Goal: Task Accomplishment & Management: Manage account settings

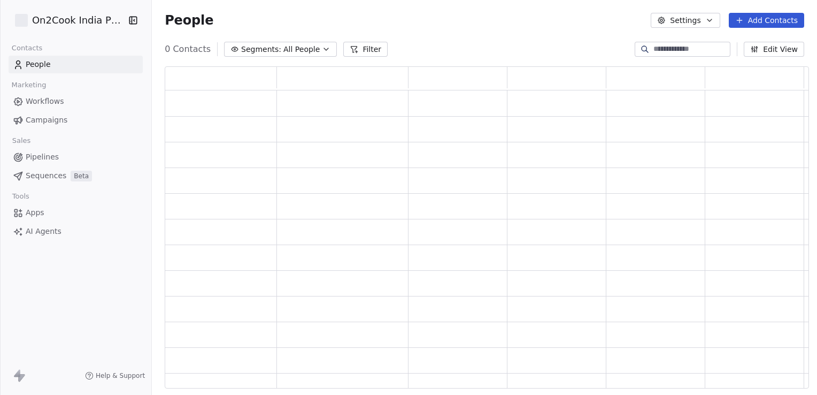
scroll to position [314, 636]
click at [668, 47] on input at bounding box center [691, 49] width 75 height 11
type input "*"
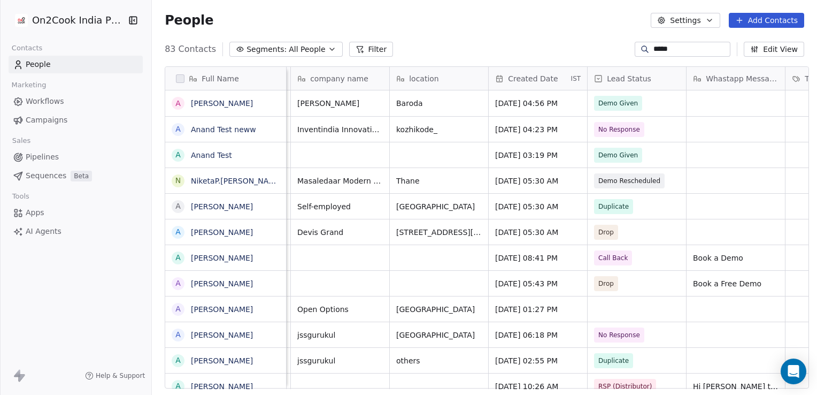
scroll to position [1, 293]
type input "*****"
click at [630, 102] on span "Demo Given" at bounding box center [618, 103] width 48 height 15
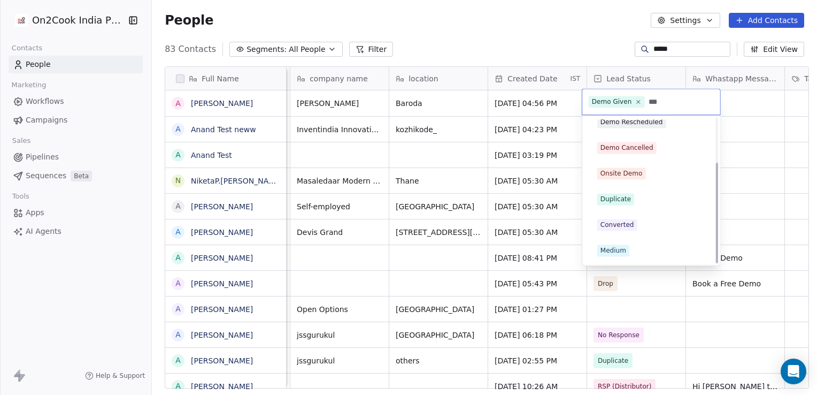
scroll to position [12, 0]
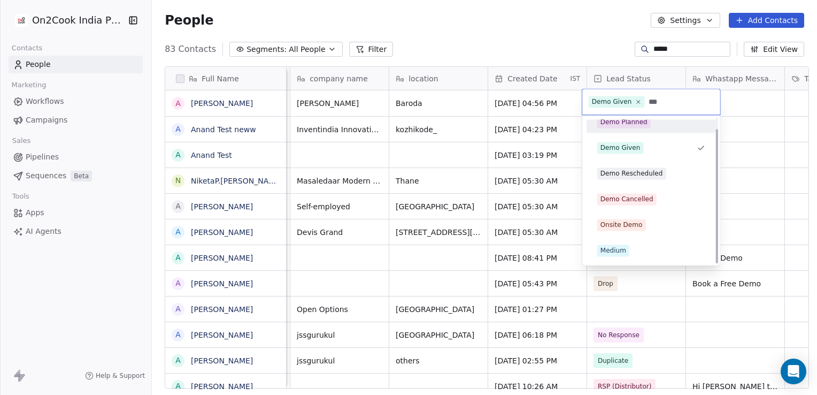
type input "****"
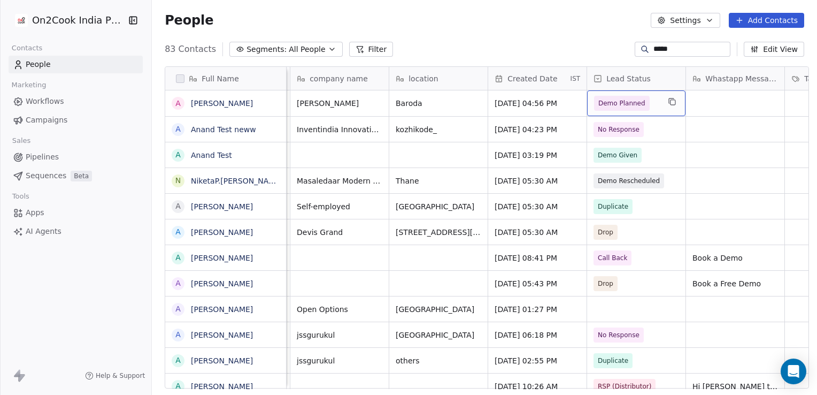
click at [627, 106] on span "Demo Planned" at bounding box center [622, 103] width 47 height 11
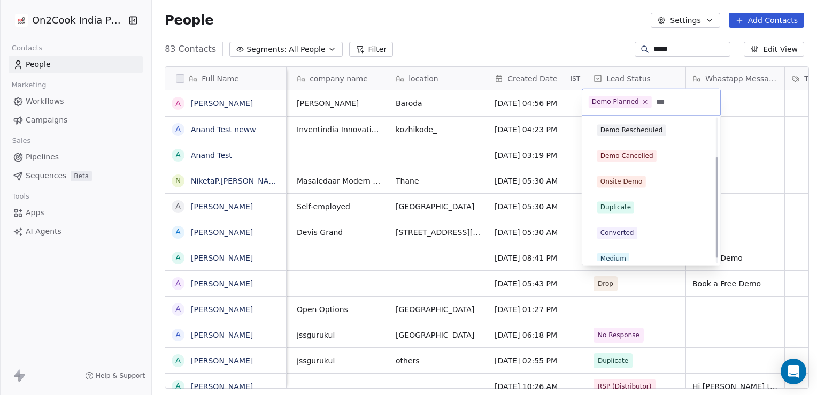
scroll to position [12, 0]
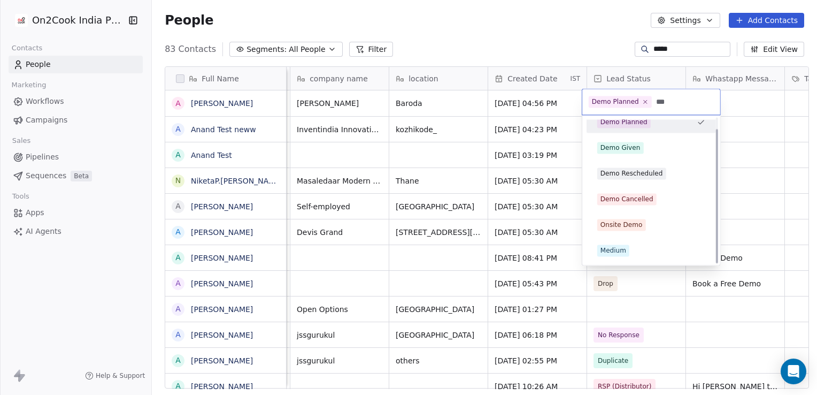
type input "****"
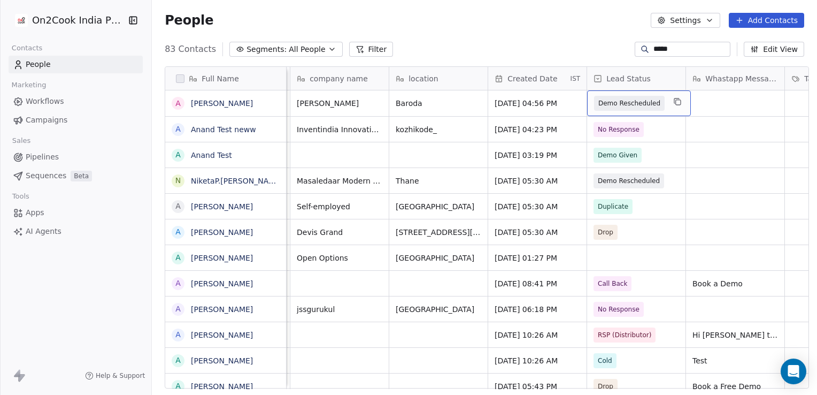
click at [608, 98] on span "Demo Rescheduled" at bounding box center [630, 103] width 62 height 11
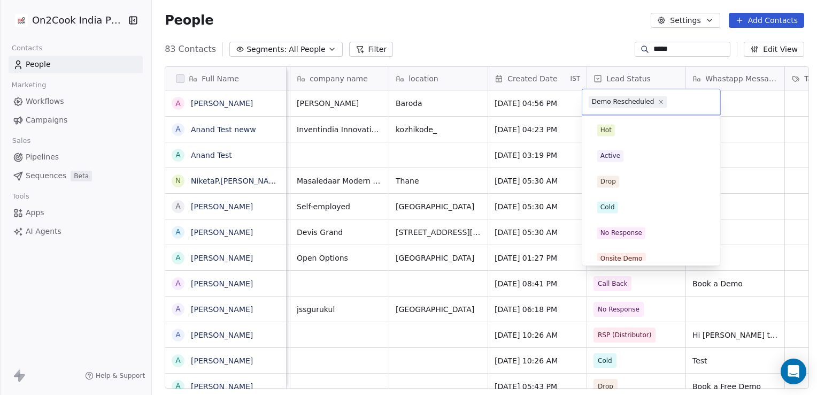
scroll to position [213, 0]
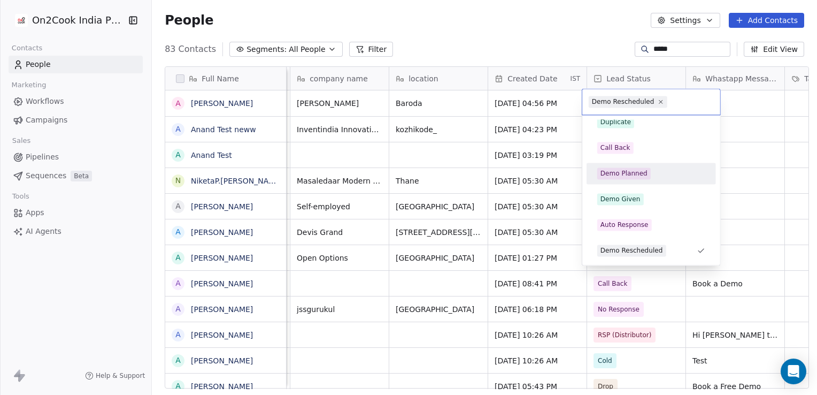
click at [627, 170] on div "Demo Planned" at bounding box center [624, 174] width 47 height 10
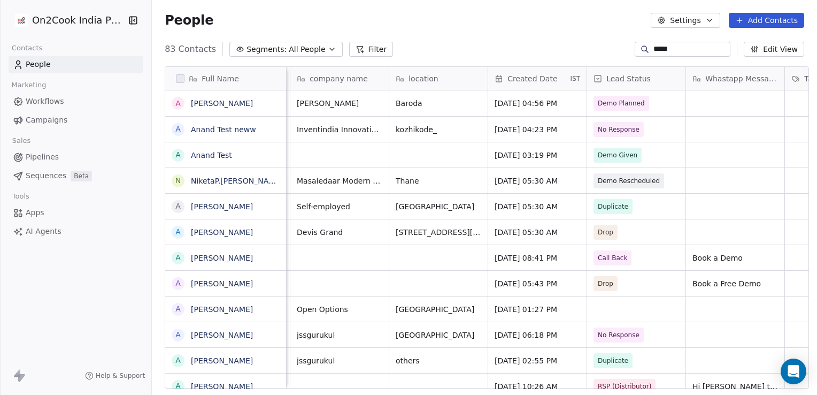
click at [71, 102] on link "Workflows" at bounding box center [76, 102] width 134 height 18
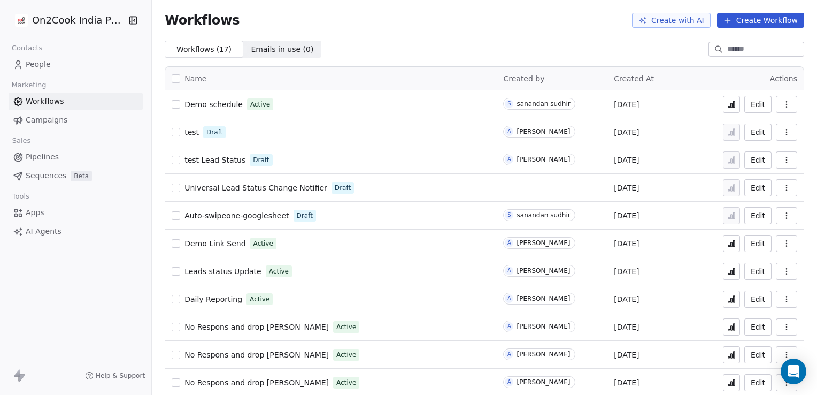
click at [231, 247] on span "Demo Link Send" at bounding box center [215, 243] width 61 height 9
click at [218, 104] on span "Demo schedule" at bounding box center [214, 104] width 58 height 9
click at [728, 103] on icon at bounding box center [732, 104] width 9 height 9
click at [216, 108] on span "Demo schedule" at bounding box center [214, 104] width 58 height 9
click at [197, 103] on span "Demo schedule" at bounding box center [214, 104] width 58 height 9
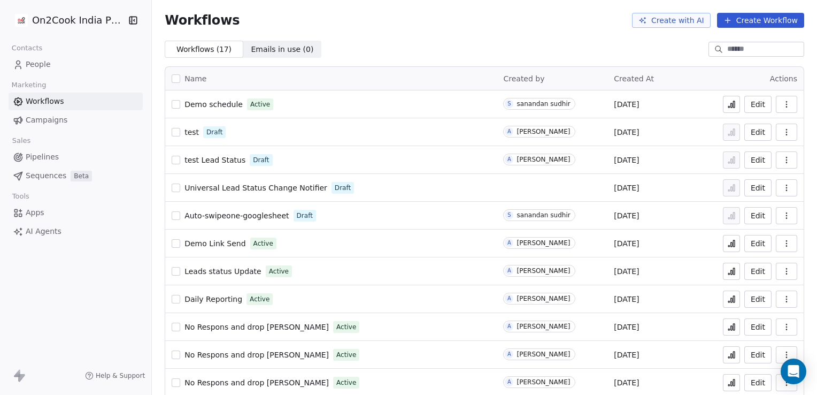
click at [221, 274] on span "Leads status Update" at bounding box center [223, 271] width 77 height 9
click at [218, 239] on span "Demo Link Send" at bounding box center [215, 243] width 61 height 9
click at [230, 243] on span "Demo Link Send" at bounding box center [215, 243] width 61 height 9
click at [400, 106] on div "Demo schedule Active" at bounding box center [331, 104] width 319 height 15
click at [220, 104] on span "Demo schedule" at bounding box center [214, 104] width 58 height 9
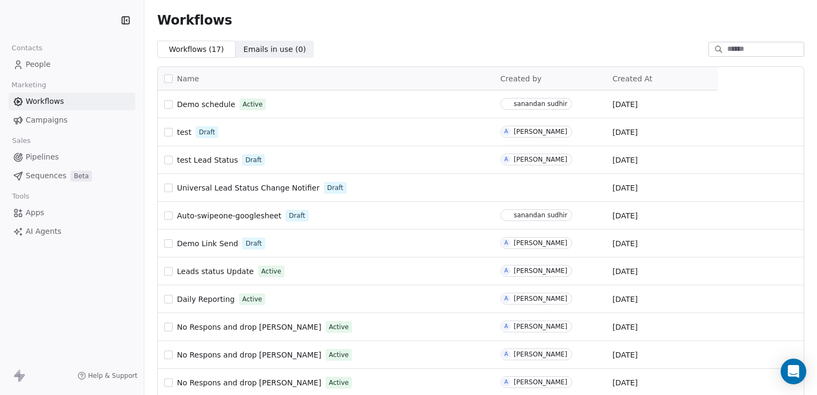
click at [43, 67] on span "People" at bounding box center [38, 64] width 25 height 11
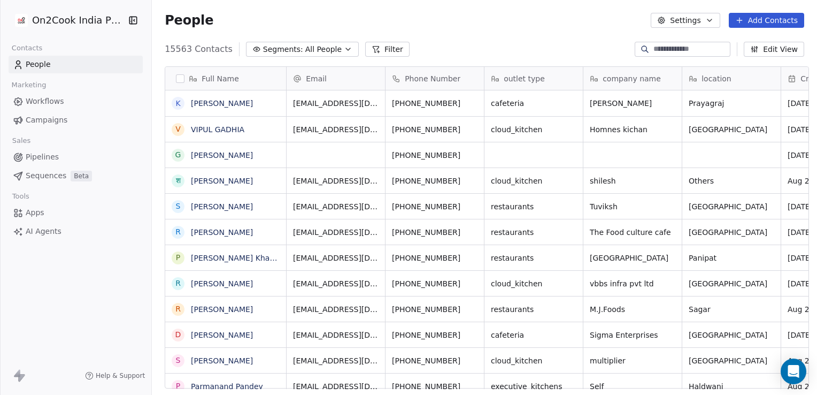
scroll to position [339, 662]
click at [654, 53] on input at bounding box center [691, 49] width 75 height 11
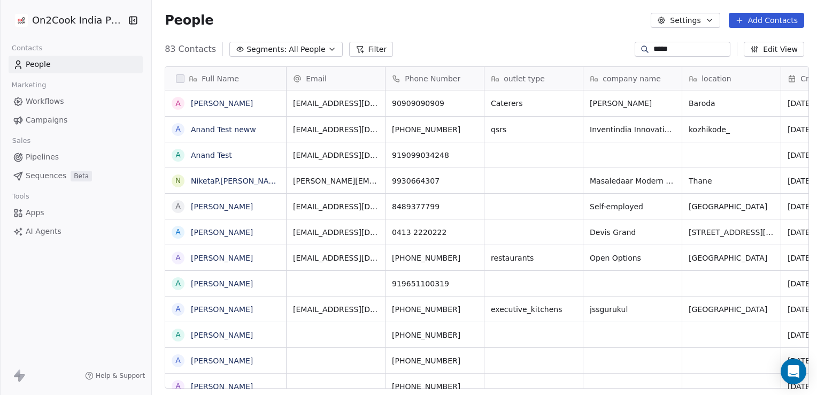
type input "*****"
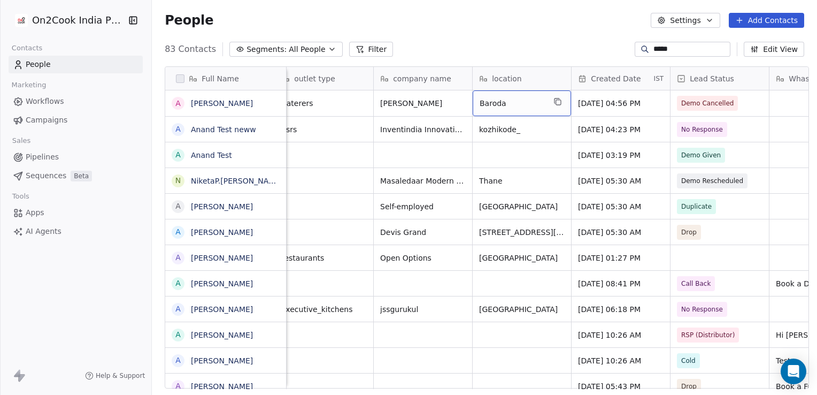
scroll to position [0, 210]
click at [727, 108] on span "Demo Cancelled" at bounding box center [708, 103] width 61 height 15
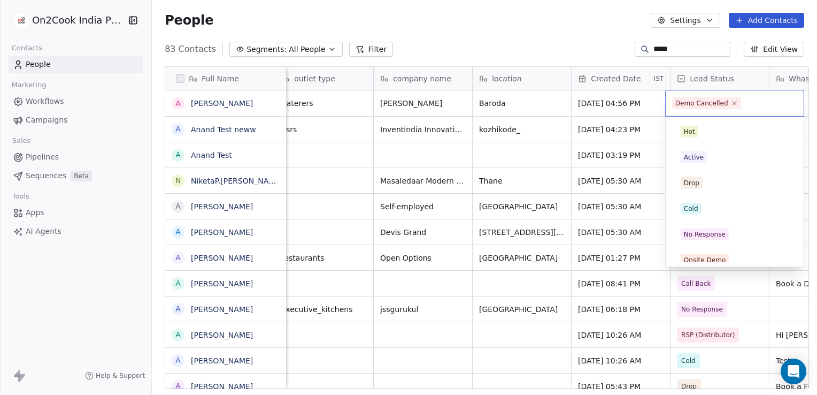
scroll to position [239, 0]
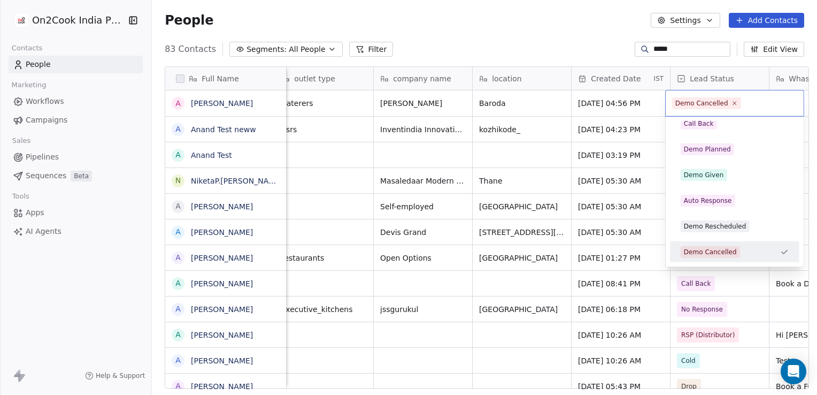
click at [728, 106] on span "Demo Cancelled" at bounding box center [707, 103] width 69 height 12
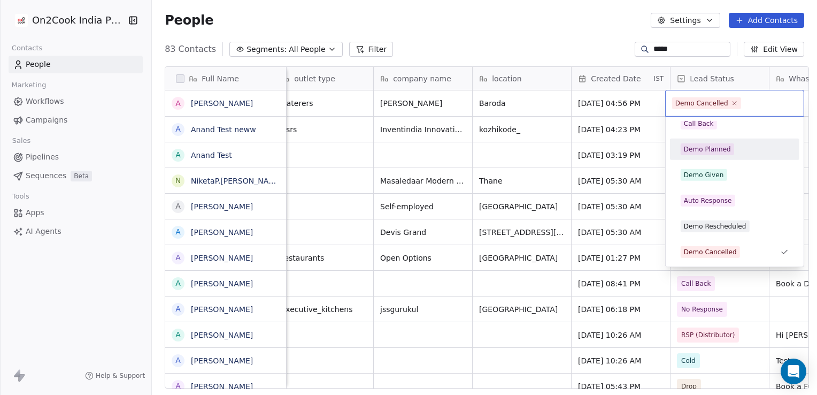
click at [728, 149] on div "Demo Planned" at bounding box center [707, 149] width 47 height 10
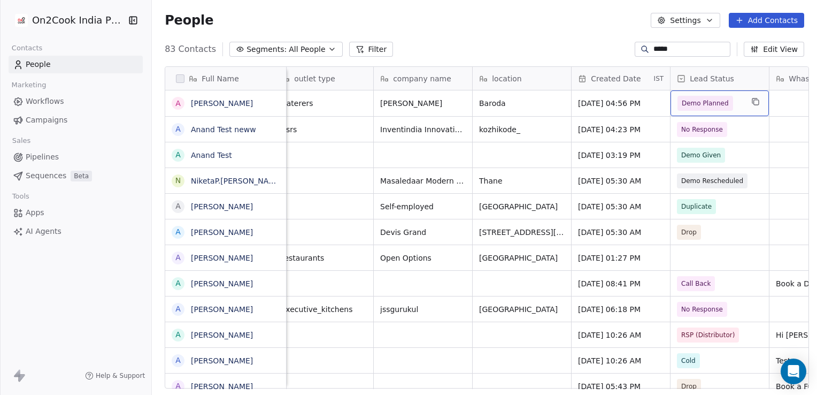
click at [735, 105] on span "Demo Planned" at bounding box center [710, 103] width 65 height 15
click at [720, 102] on span "Demo Planned" at bounding box center [705, 103] width 47 height 11
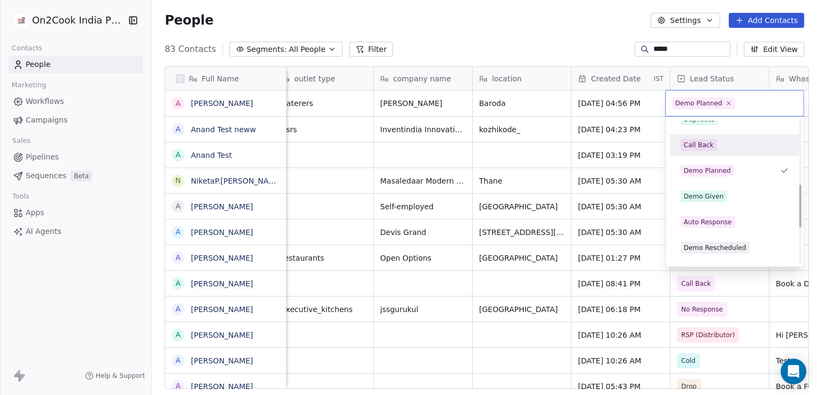
scroll to position [218, 0]
click at [715, 197] on div "Demo Given" at bounding box center [704, 196] width 40 height 10
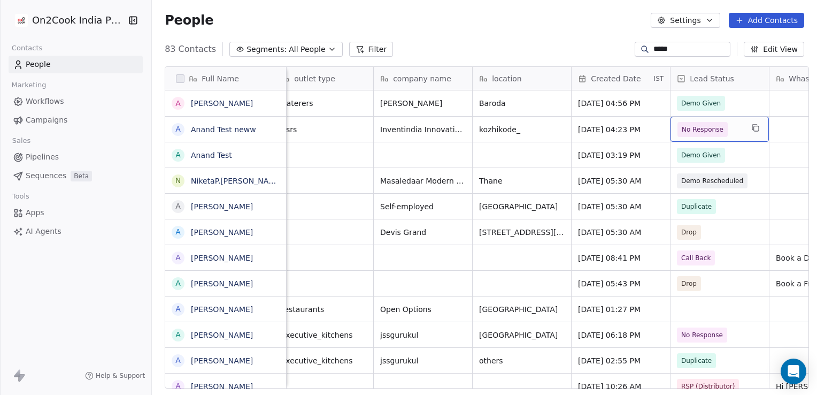
click at [696, 129] on span "No Response" at bounding box center [703, 129] width 42 height 11
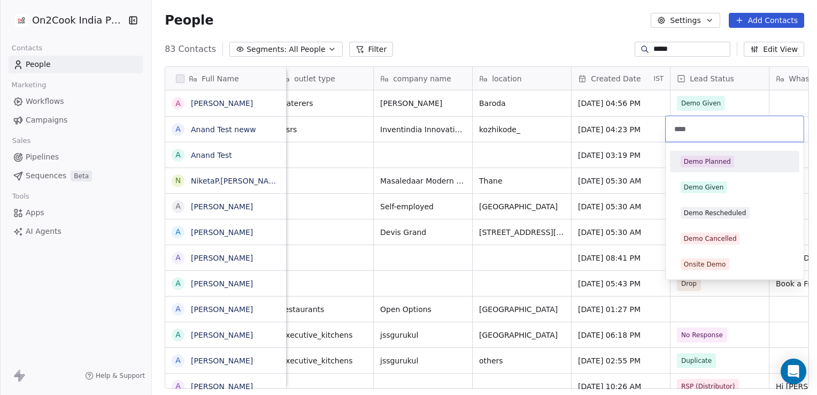
type input "****"
click at [717, 187] on div "Demo Given" at bounding box center [704, 187] width 40 height 10
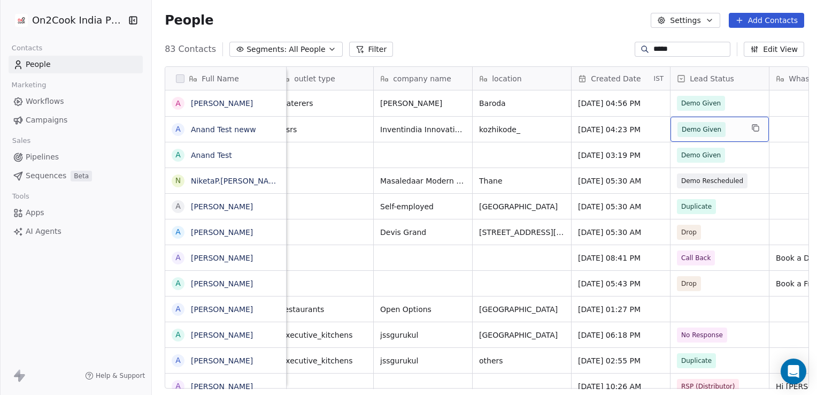
click at [722, 139] on div "Demo Given" at bounding box center [720, 129] width 98 height 25
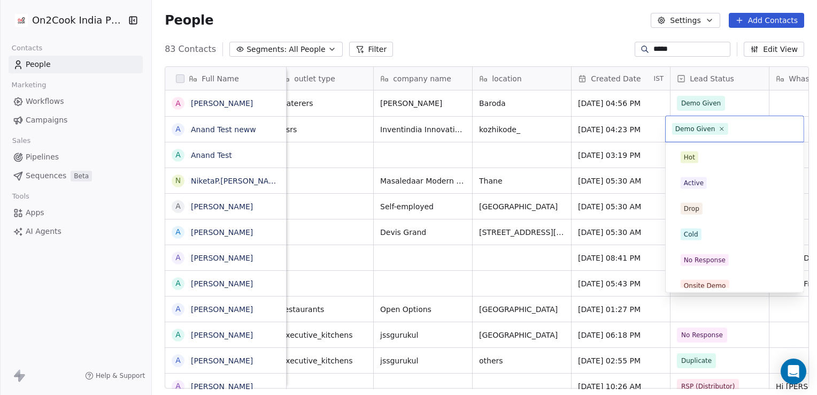
scroll to position [162, 0]
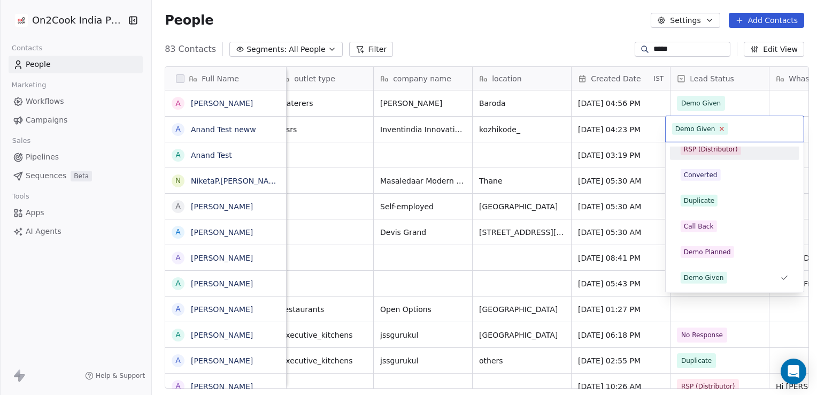
click at [719, 127] on icon at bounding box center [722, 128] width 7 height 7
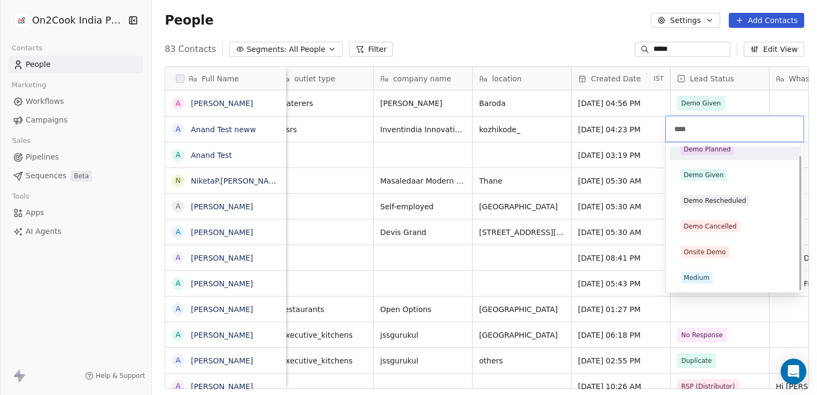
scroll to position [0, 0]
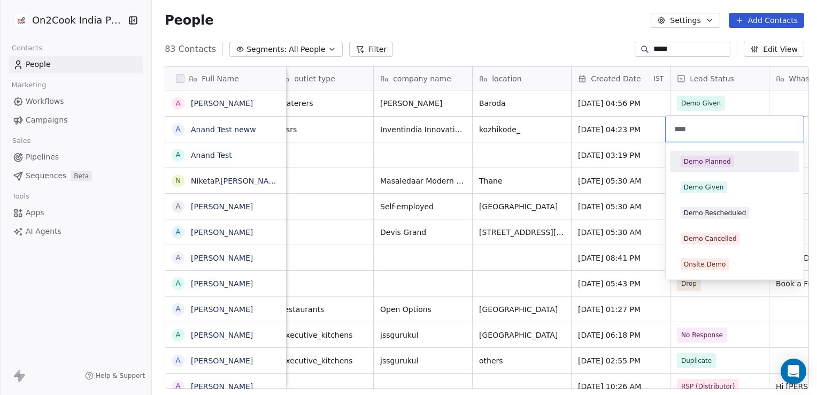
type input "****"
click at [729, 164] on span "Demo Planned" at bounding box center [708, 162] width 54 height 12
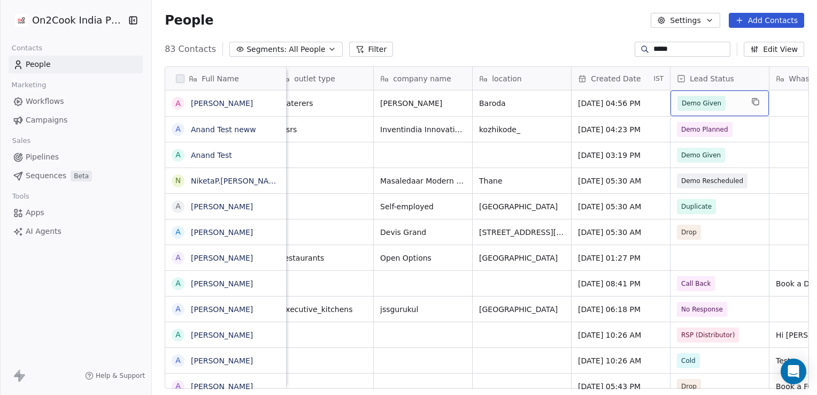
click at [721, 106] on span "Demo Given" at bounding box center [710, 103] width 65 height 15
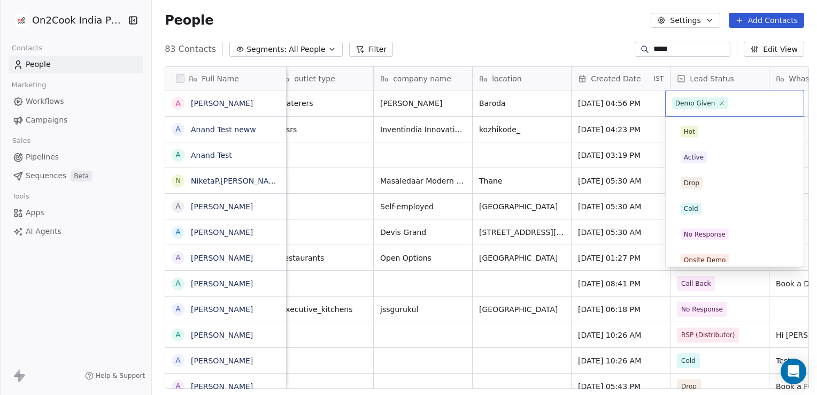
scroll to position [162, 0]
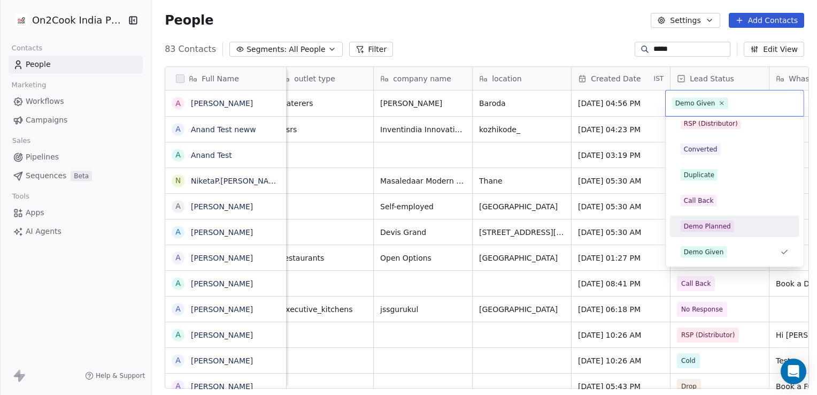
click at [724, 232] on div "Demo Planned" at bounding box center [735, 226] width 121 height 17
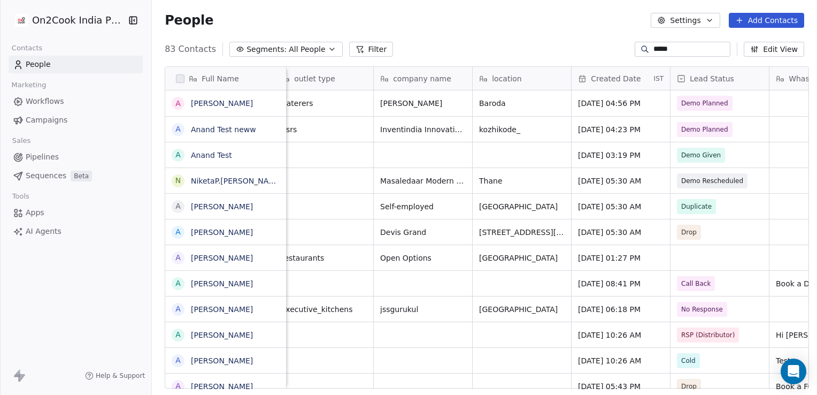
click at [41, 101] on span "Workflows" at bounding box center [45, 101] width 39 height 11
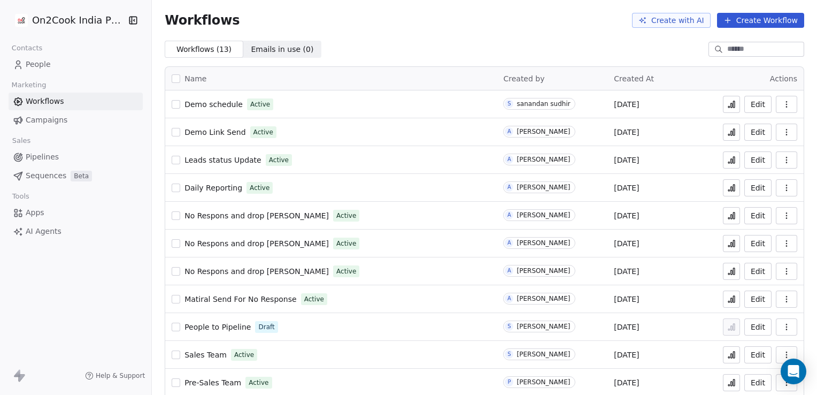
click at [229, 104] on span "Demo schedule" at bounding box center [214, 104] width 58 height 9
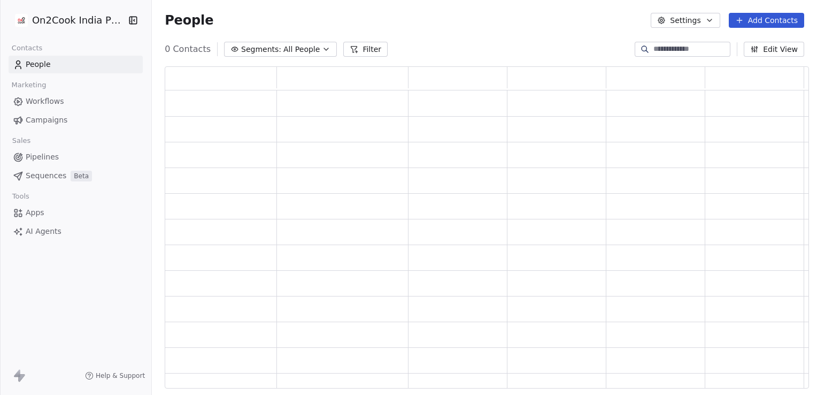
scroll to position [314, 636]
click at [685, 45] on input at bounding box center [691, 49] width 75 height 11
type input "*****"
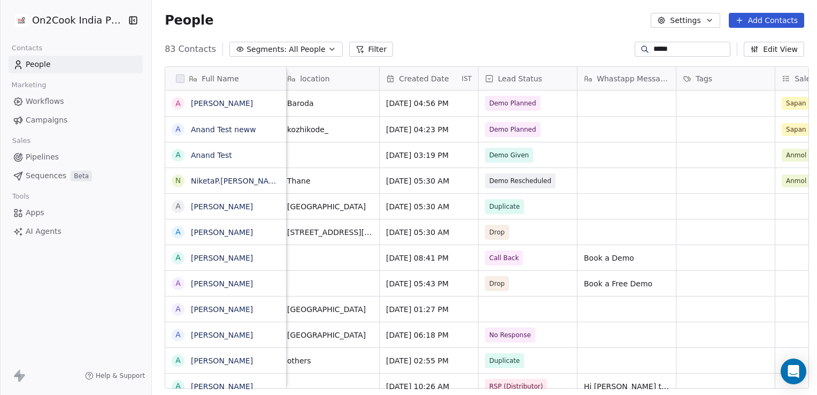
scroll to position [0, 445]
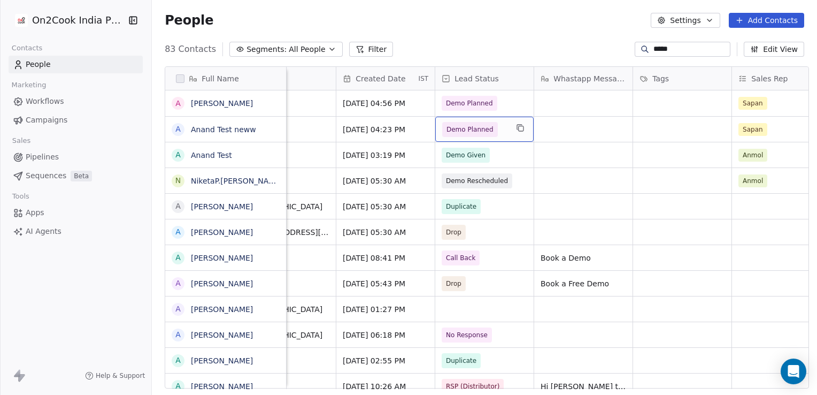
click at [484, 134] on span "Demo Planned" at bounding box center [470, 129] width 47 height 11
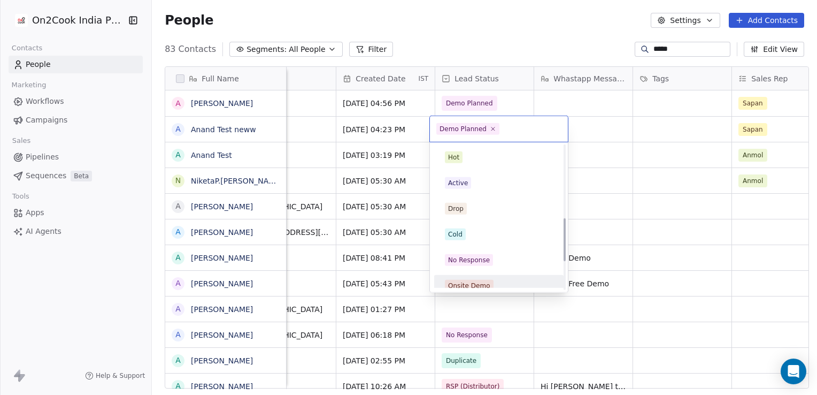
scroll to position [342, 0]
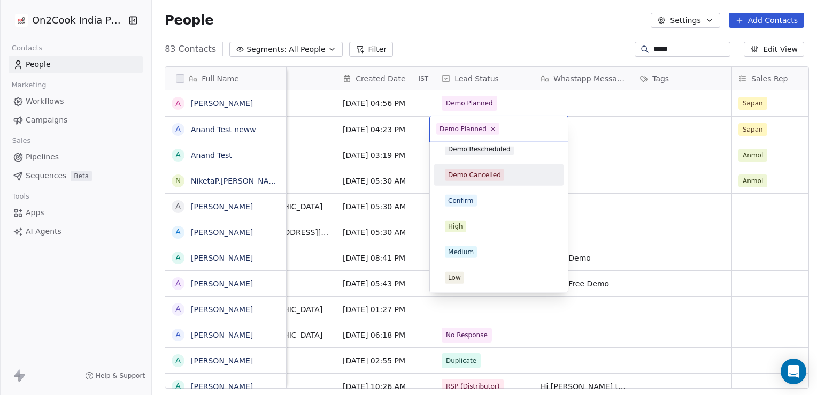
click at [483, 180] on span "Demo Cancelled" at bounding box center [474, 175] width 59 height 12
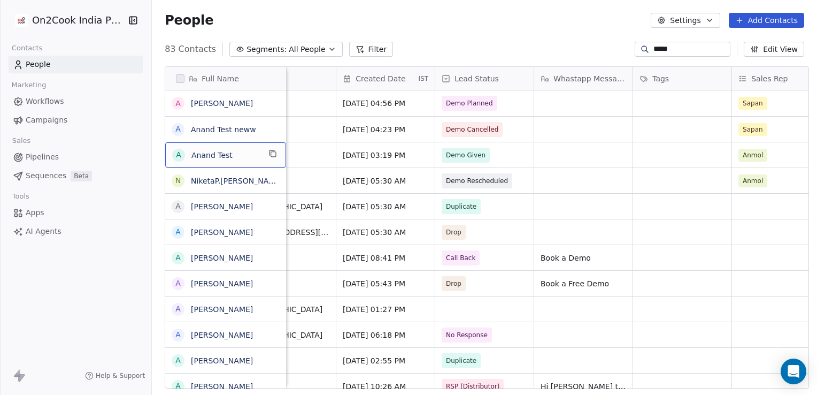
click at [240, 159] on span "Anand Test" at bounding box center [226, 155] width 68 height 11
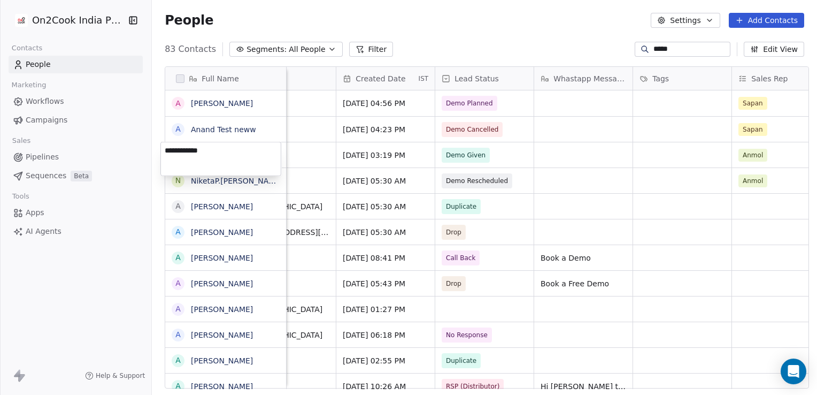
type textarea "**********"
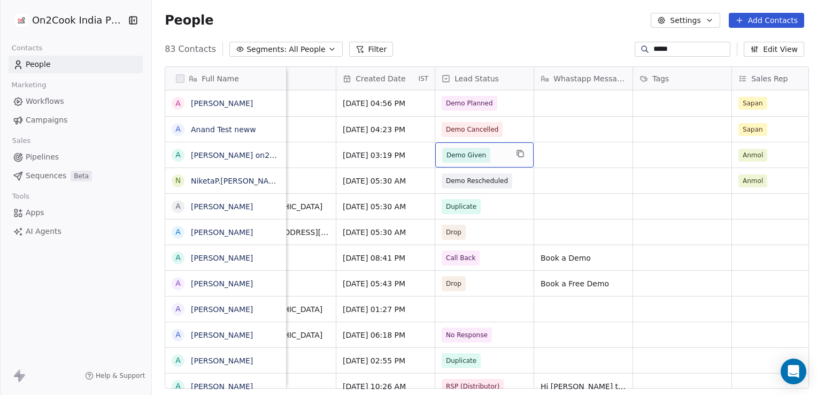
click at [462, 161] on span "Demo Given" at bounding box center [466, 155] width 48 height 15
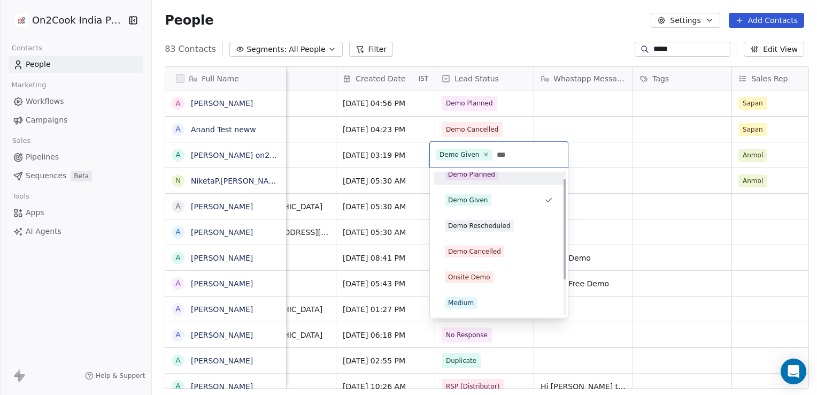
scroll to position [12, 0]
type input "****"
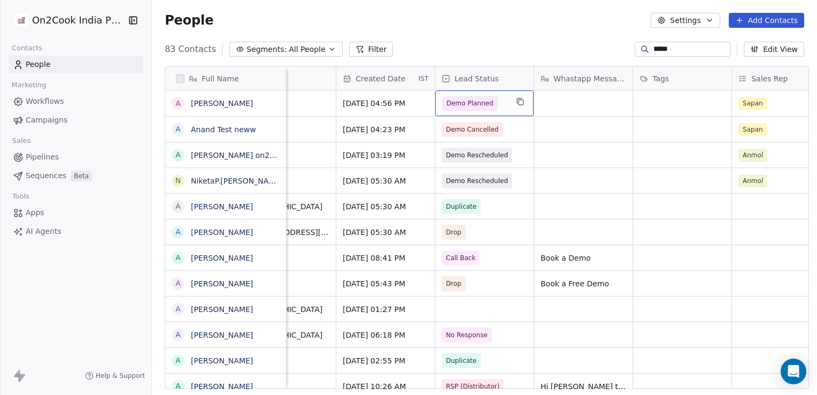
click at [485, 102] on span "Demo Planned" at bounding box center [470, 103] width 56 height 15
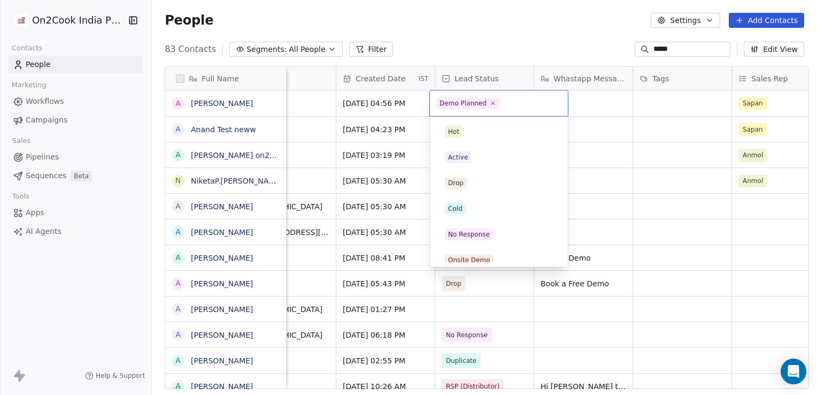
scroll to position [136, 0]
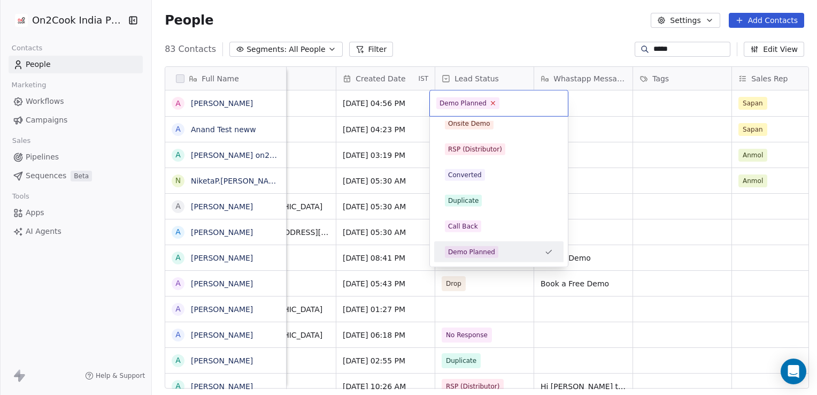
click at [490, 100] on icon at bounding box center [493, 103] width 7 height 7
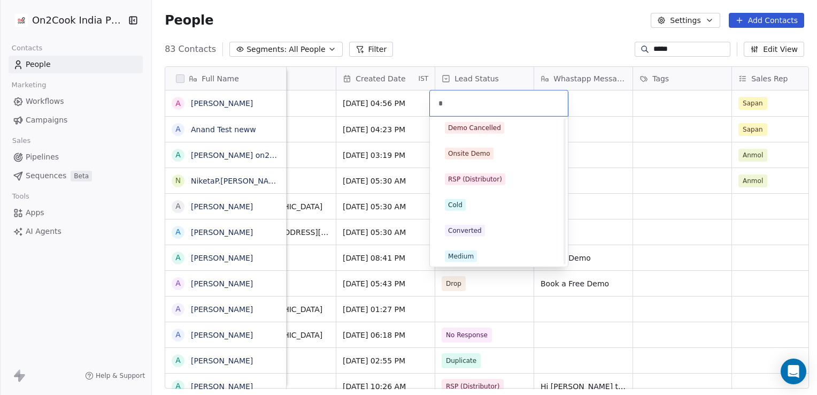
scroll to position [56, 0]
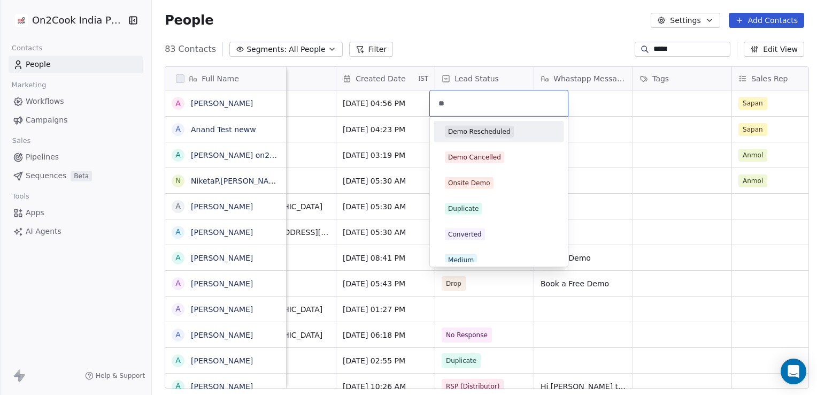
type input "**"
click at [475, 135] on div "Demo Rescheduled" at bounding box center [479, 132] width 63 height 10
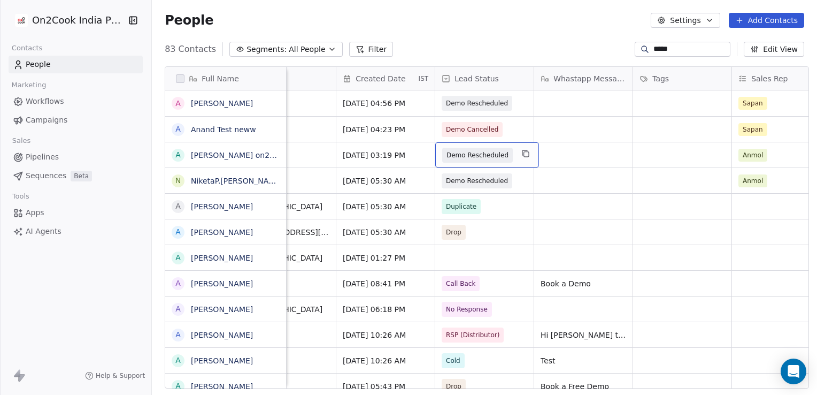
click at [471, 150] on span "Demo Rescheduled" at bounding box center [478, 155] width 62 height 11
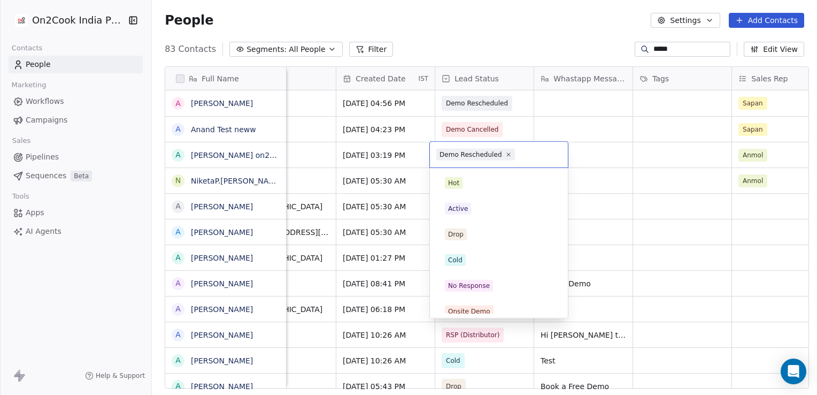
scroll to position [213, 0]
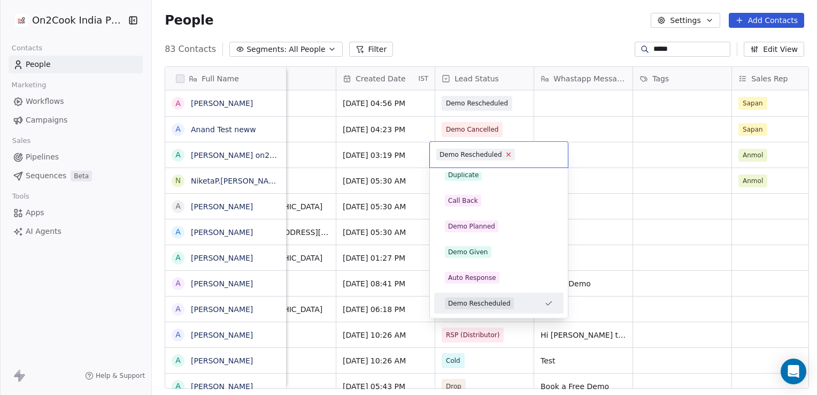
click at [507, 154] on icon at bounding box center [508, 154] width 7 height 7
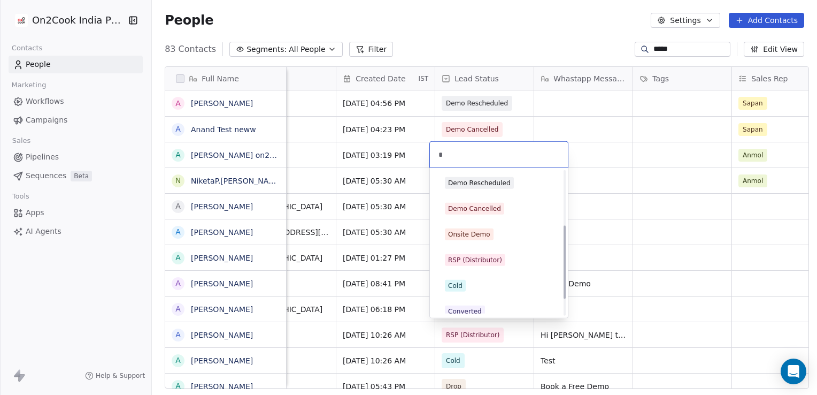
type input "**"
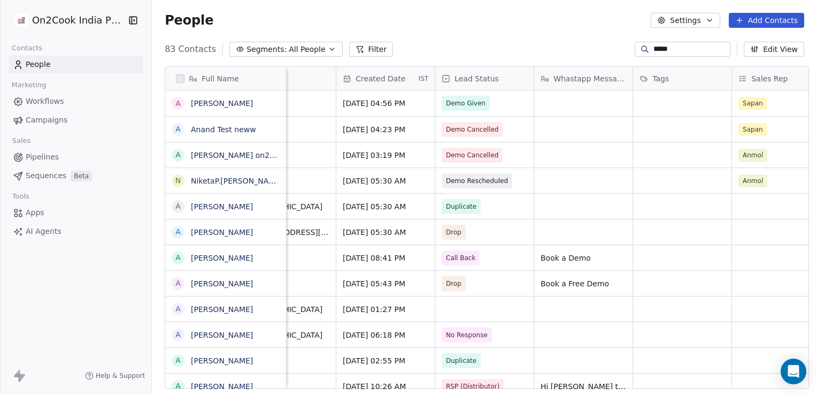
scroll to position [0, 0]
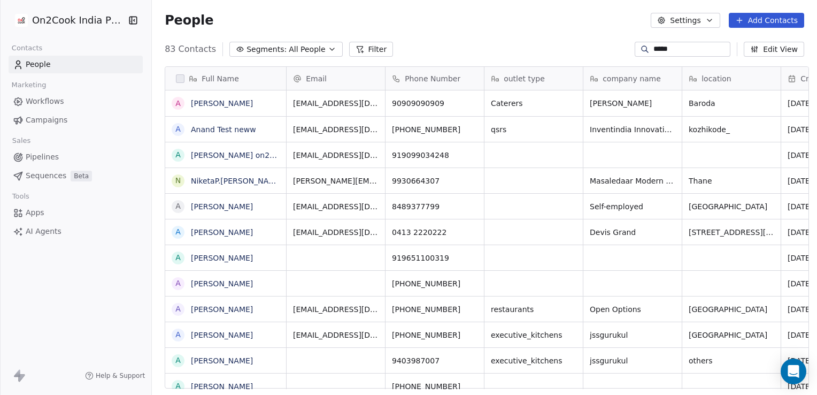
click at [48, 100] on span "Workflows" at bounding box center [45, 101] width 39 height 11
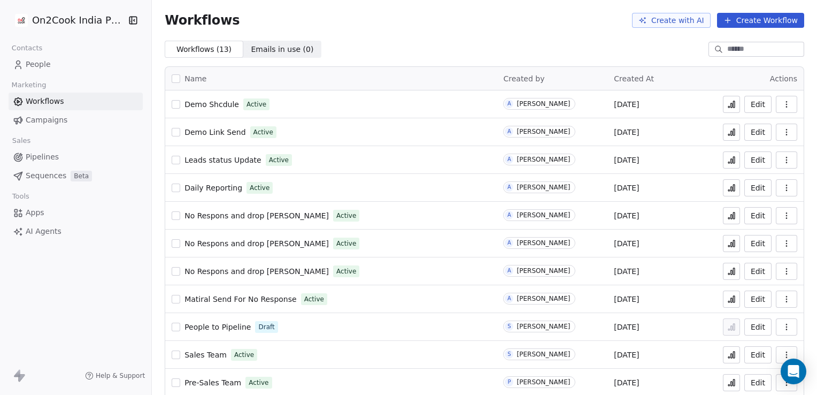
click at [726, 98] on button at bounding box center [731, 104] width 17 height 17
click at [785, 104] on button "button" at bounding box center [786, 104] width 21 height 17
click at [758, 104] on button "Edit" at bounding box center [758, 104] width 27 height 17
click at [657, 103] on div "[DATE]" at bounding box center [663, 103] width 98 height 13
click at [457, 103] on div "Demo Shcdule Active" at bounding box center [331, 104] width 319 height 15
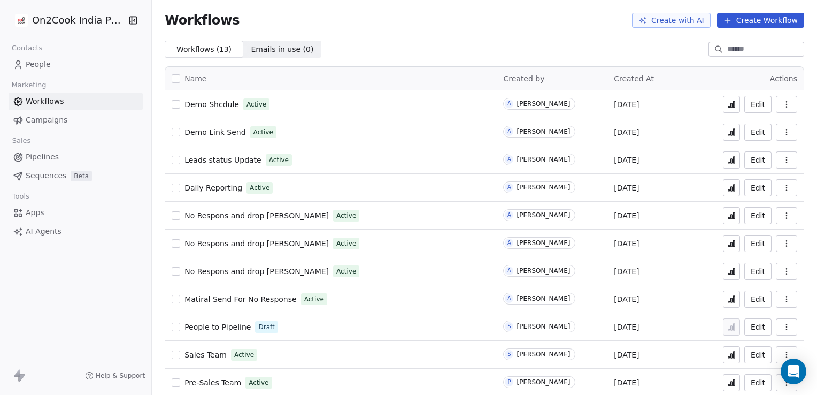
click at [221, 102] on span "Demo Shcdule" at bounding box center [212, 104] width 55 height 9
click at [172, 104] on button "button" at bounding box center [176, 104] width 9 height 9
click at [279, 41] on span "Emails in use ( 0 ) Emails in use ( 0 )" at bounding box center [282, 49] width 79 height 17
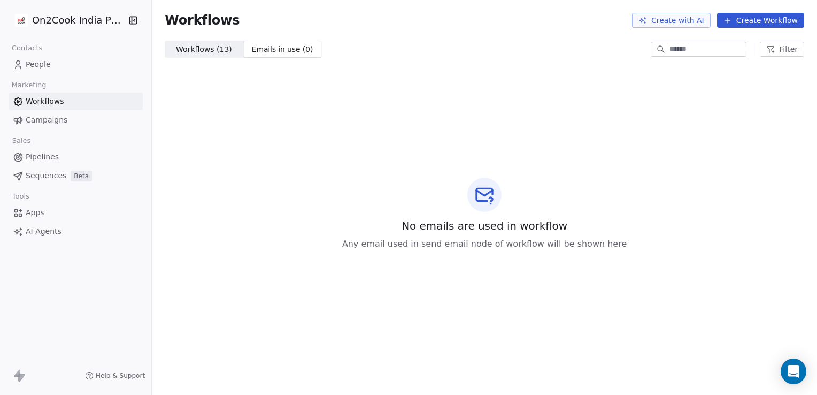
click at [218, 43] on span "Workflows ( 13 ) Workflows ( 13 )" at bounding box center [204, 49] width 79 height 17
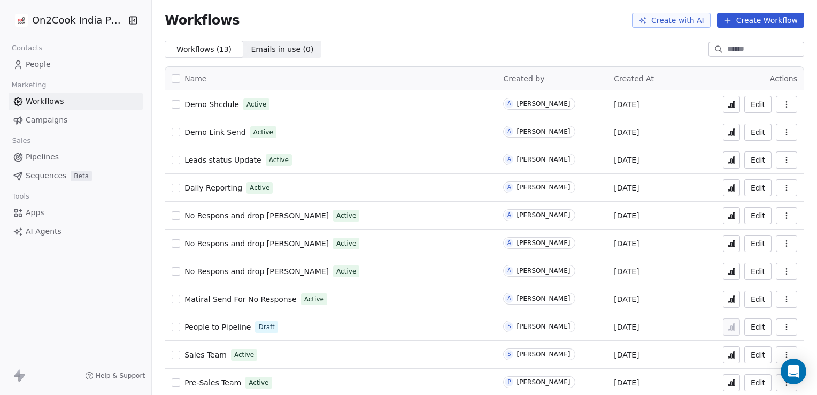
click at [764, 19] on button "Create Workflow" at bounding box center [760, 20] width 87 height 15
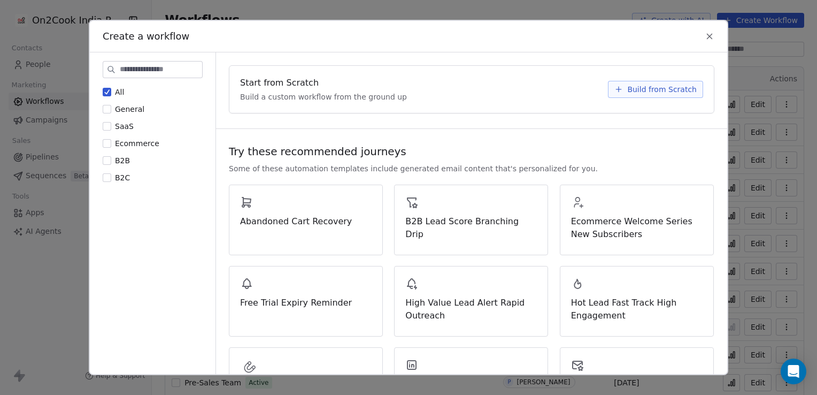
click at [646, 95] on button "Build from Scratch" at bounding box center [655, 89] width 95 height 17
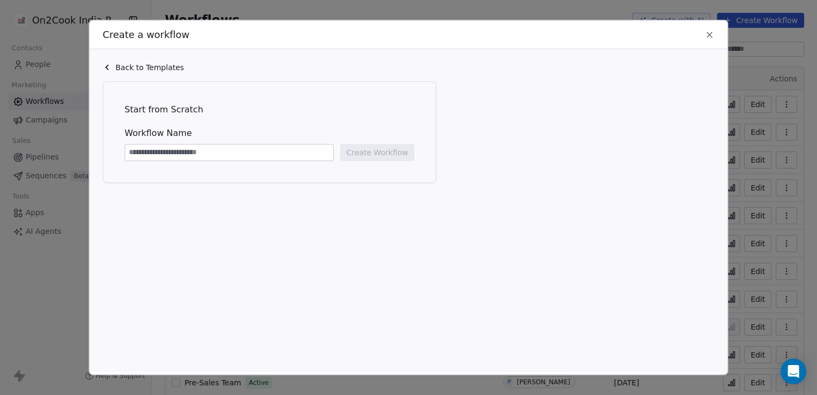
click at [297, 159] on input at bounding box center [229, 152] width 208 height 16
type input "****"
click at [401, 148] on button "Create Workflow" at bounding box center [377, 152] width 74 height 17
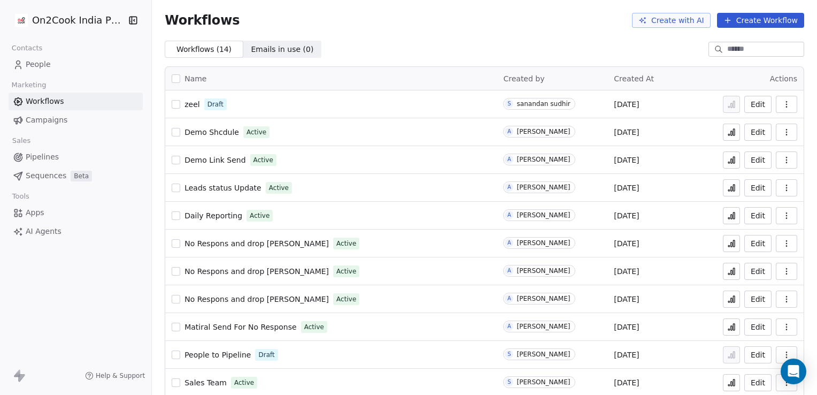
click at [188, 105] on span "zeel" at bounding box center [192, 104] width 15 height 9
click at [728, 106] on icon at bounding box center [732, 104] width 9 height 9
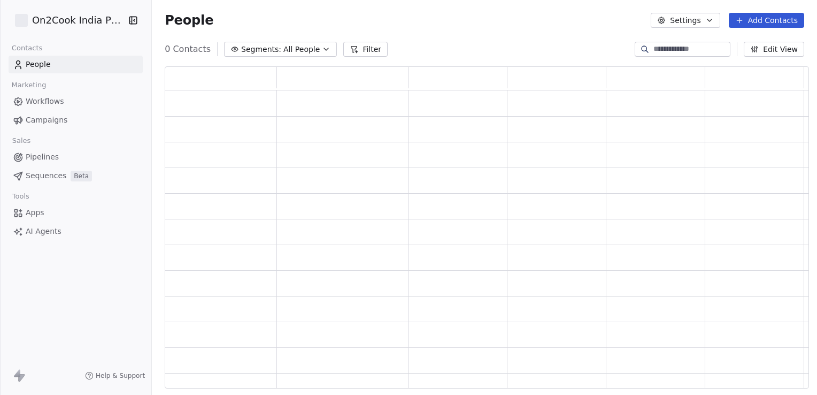
scroll to position [314, 636]
click at [654, 50] on input at bounding box center [691, 49] width 75 height 11
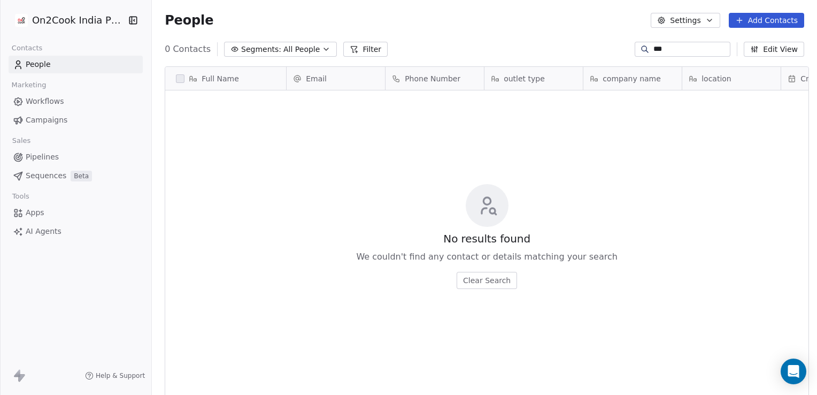
scroll to position [339, 662]
click at [708, 52] on input "***" at bounding box center [691, 49] width 75 height 11
click at [120, 67] on link "People" at bounding box center [76, 65] width 134 height 18
click at [683, 55] on div "**" at bounding box center [683, 49] width 96 height 15
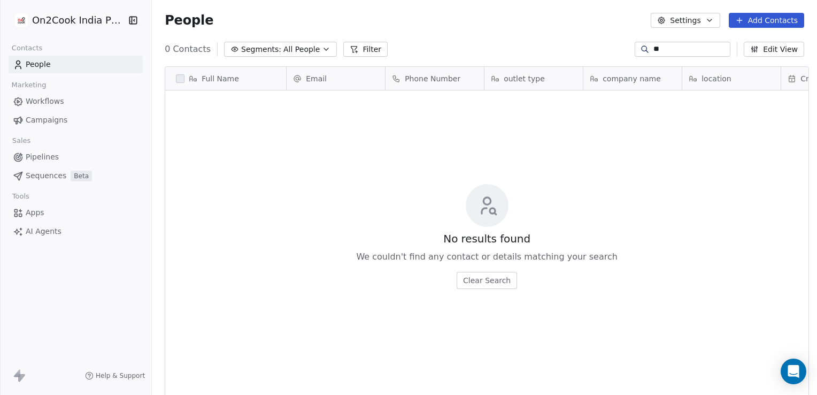
type input "*"
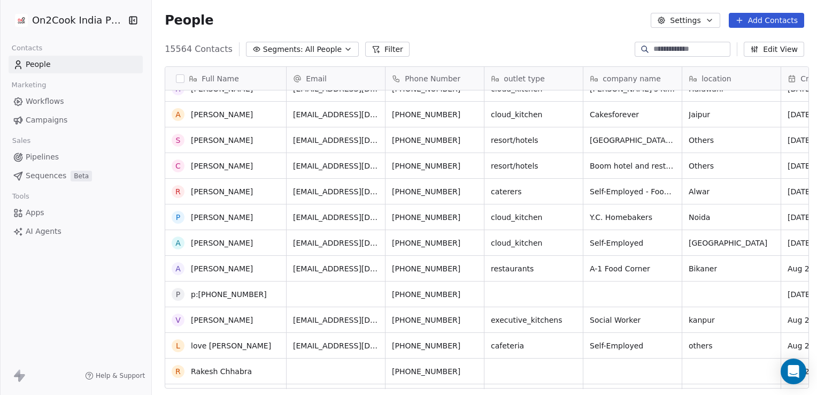
scroll to position [504, 0]
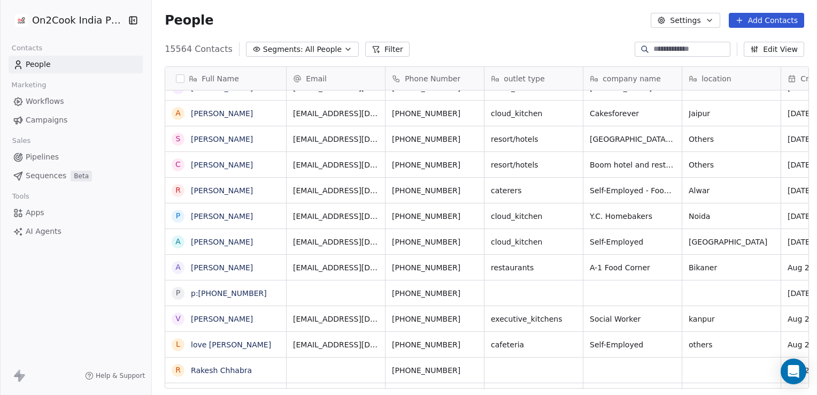
click at [580, 33] on div "People Settings Add Contacts" at bounding box center [485, 20] width 666 height 41
click at [660, 52] on input at bounding box center [691, 49] width 75 height 11
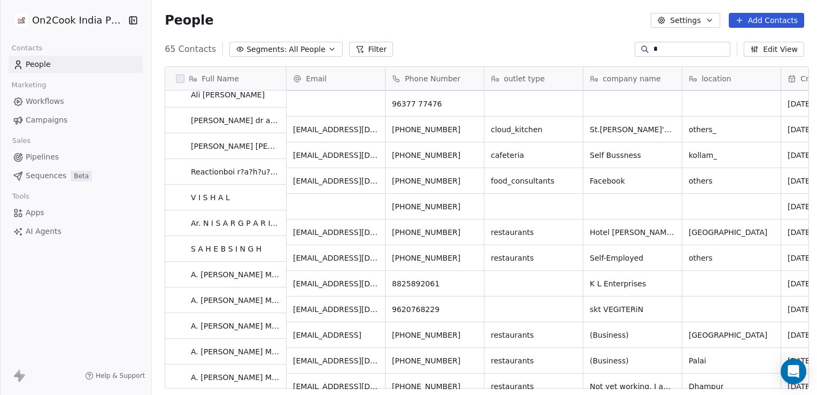
scroll to position [1370, 0]
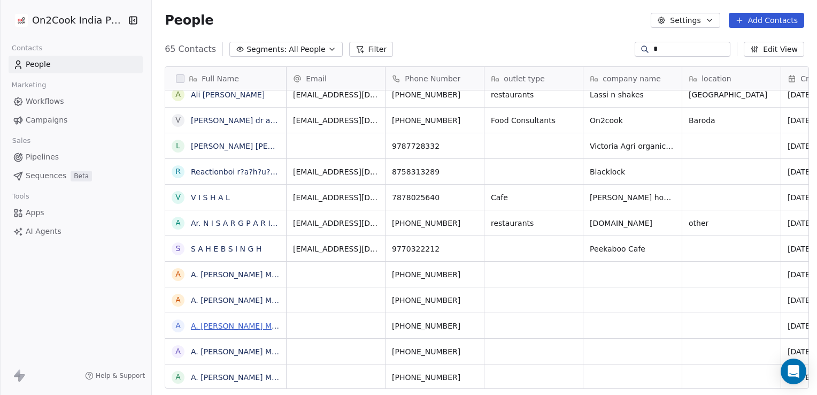
type input "*"
click at [233, 322] on link "A. Anand David MBA - Recruitment Head - Divine IT HR Solutions" at bounding box center [319, 326] width 257 height 9
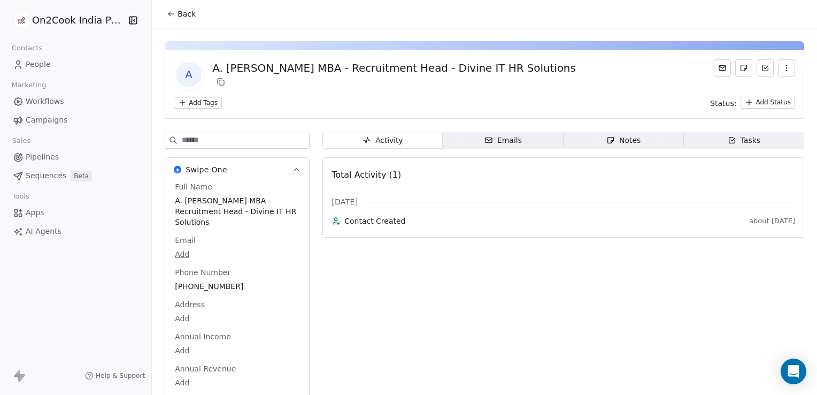
click at [167, 12] on icon at bounding box center [171, 14] width 9 height 9
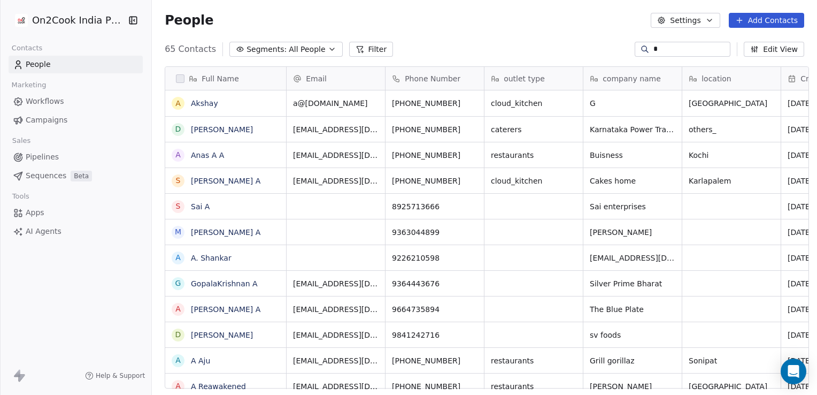
click at [101, 64] on link "People" at bounding box center [76, 65] width 134 height 18
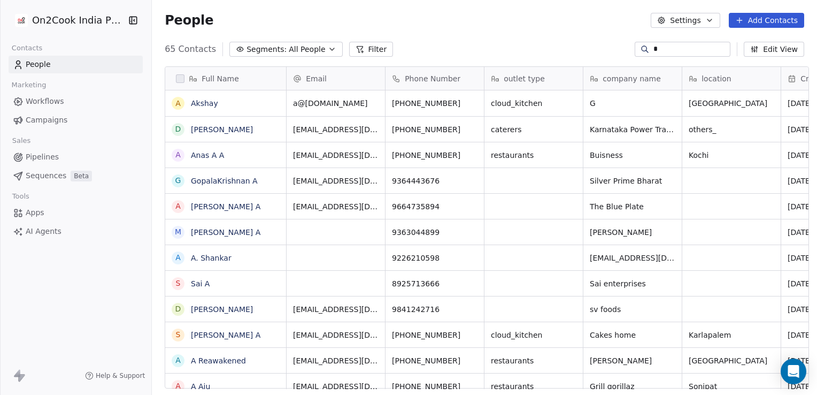
click at [128, 22] on icon "button" at bounding box center [133, 20] width 11 height 11
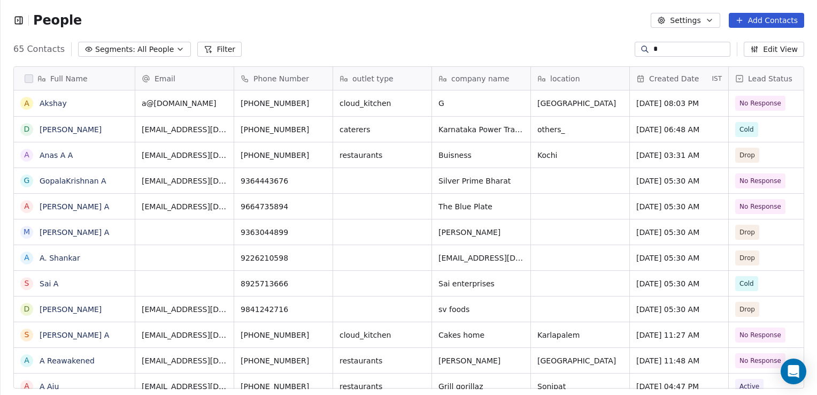
click at [19, 21] on icon "button" at bounding box center [18, 20] width 11 height 11
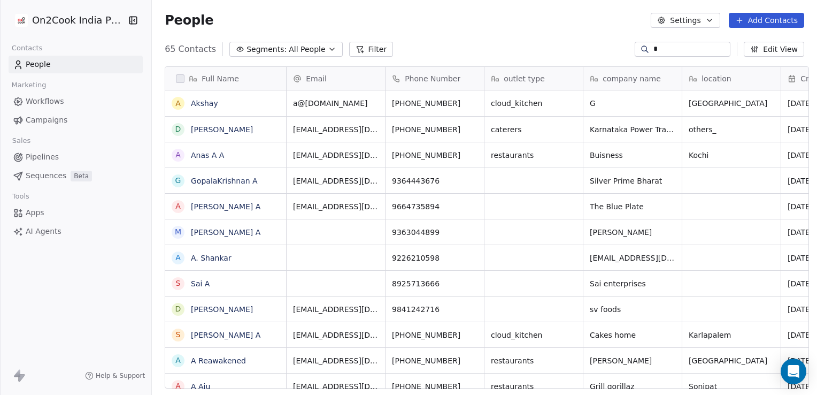
click at [263, 50] on span "Segments:" at bounding box center [267, 49] width 40 height 11
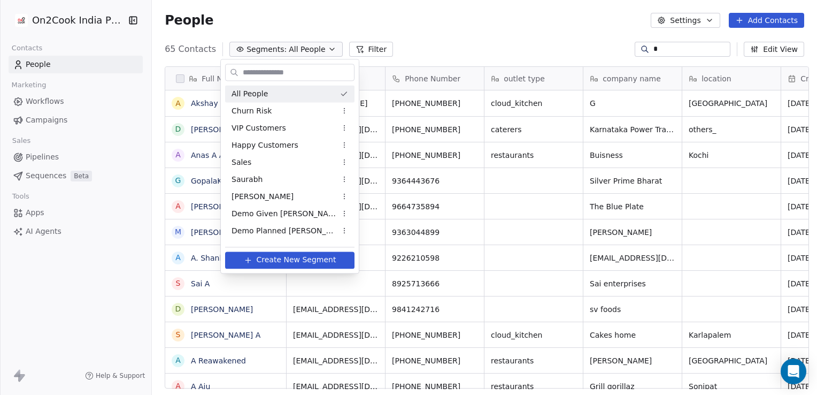
click at [263, 87] on div "All People" at bounding box center [289, 93] width 129 height 17
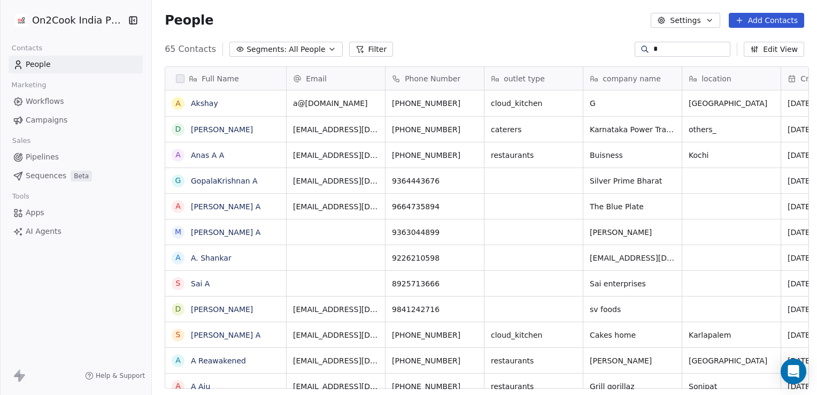
click at [184, 50] on span "65 Contacts" at bounding box center [190, 49] width 51 height 13
click at [83, 99] on link "Workflows" at bounding box center [76, 102] width 134 height 18
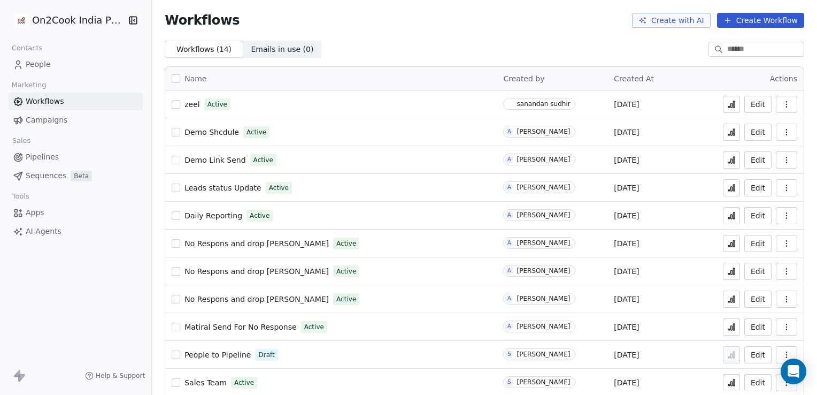
click at [77, 62] on link "People" at bounding box center [76, 65] width 134 height 18
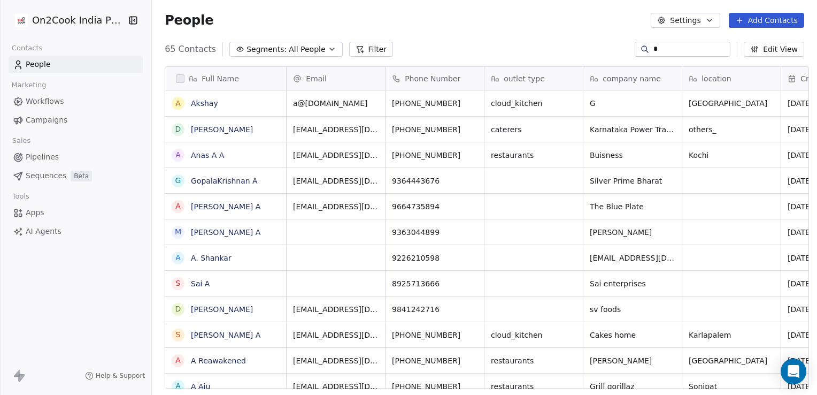
click at [691, 49] on input "*" at bounding box center [691, 49] width 75 height 11
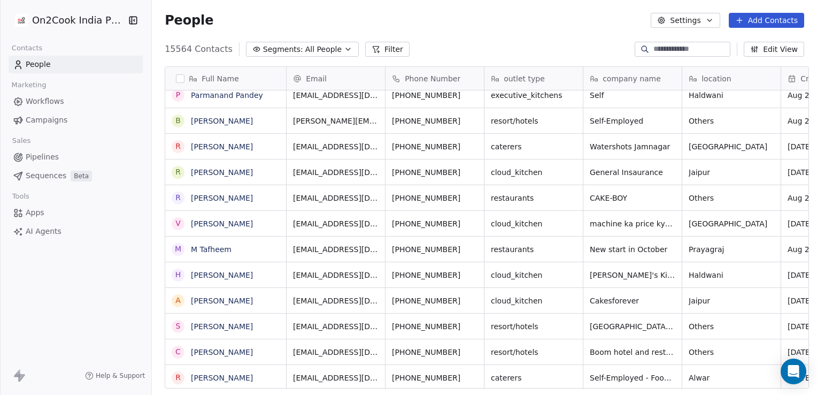
click at [768, 17] on button "Add Contacts" at bounding box center [766, 20] width 75 height 15
click at [751, 44] on span "Create new contact" at bounding box center [772, 43] width 73 height 11
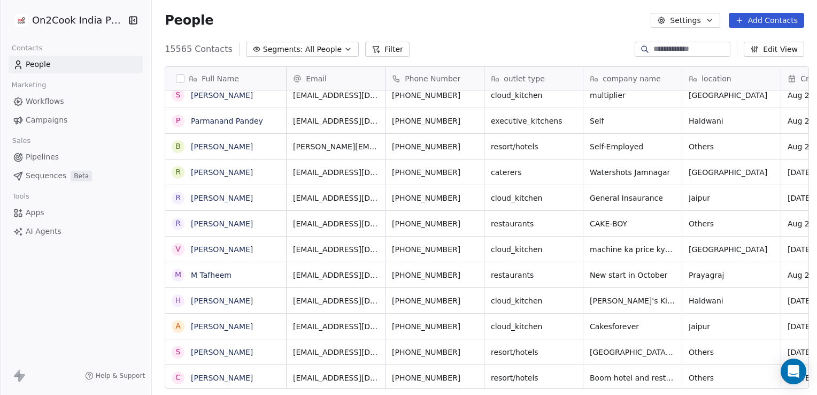
click at [774, 27] on html "On2Cook India Pvt. Ltd. Contacts People Marketing Workflows Campaigns Sales Pip…" at bounding box center [408, 197] width 817 height 395
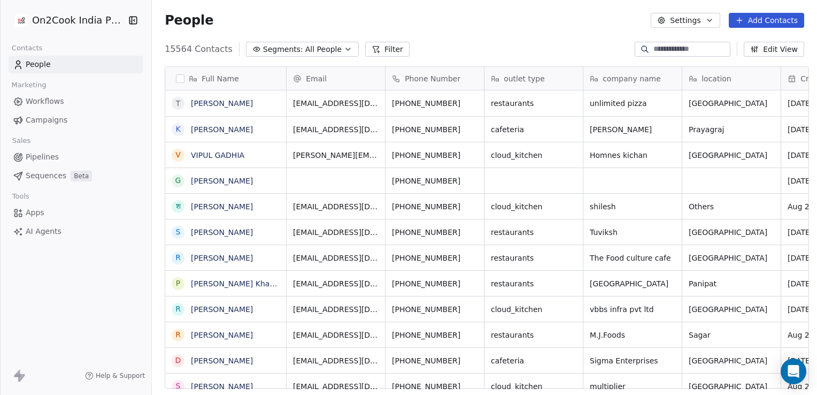
click at [748, 20] on button "Add Contacts" at bounding box center [766, 20] width 75 height 15
click at [742, 38] on span "Create new contact" at bounding box center [772, 43] width 73 height 11
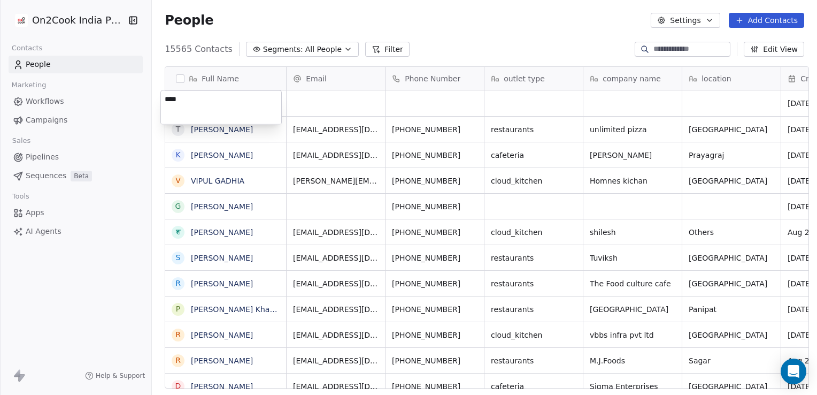
type textarea "*****"
click at [312, 108] on html "On2Cook India Pvt. Ltd. Contacts People Marketing Workflows Campaigns Sales Pip…" at bounding box center [408, 197] width 817 height 395
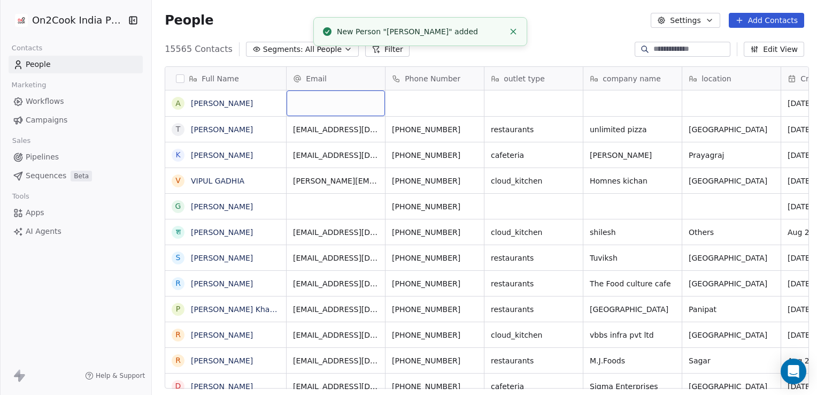
click at [323, 106] on div "grid" at bounding box center [336, 103] width 98 height 26
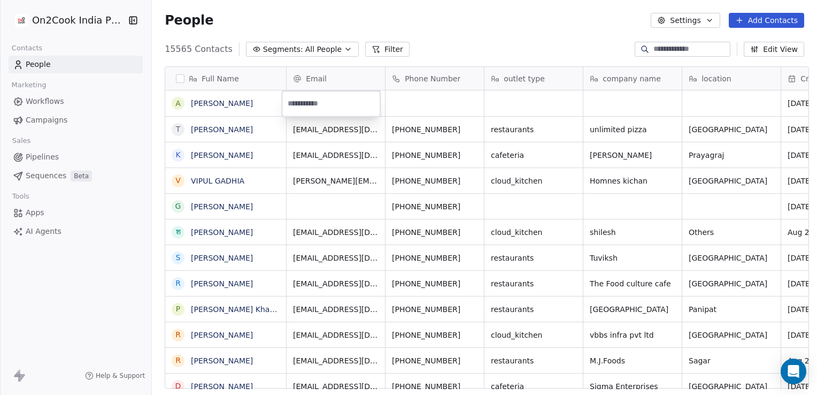
type input "*"
click at [408, 106] on html "On2Cook India Pvt. Ltd. Contacts People Marketing Workflows Campaigns Sales Pip…" at bounding box center [408, 197] width 817 height 395
click at [408, 106] on div "grid" at bounding box center [435, 103] width 98 height 26
click at [621, 109] on html "On2Cook India Pvt. Ltd. Contacts People Marketing Workflows Campaigns Sales Pip…" at bounding box center [408, 197] width 817 height 395
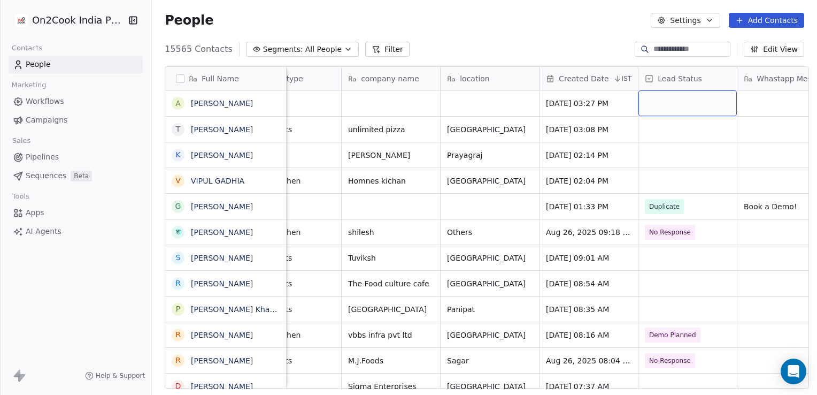
click at [682, 102] on div "grid" at bounding box center [688, 103] width 98 height 26
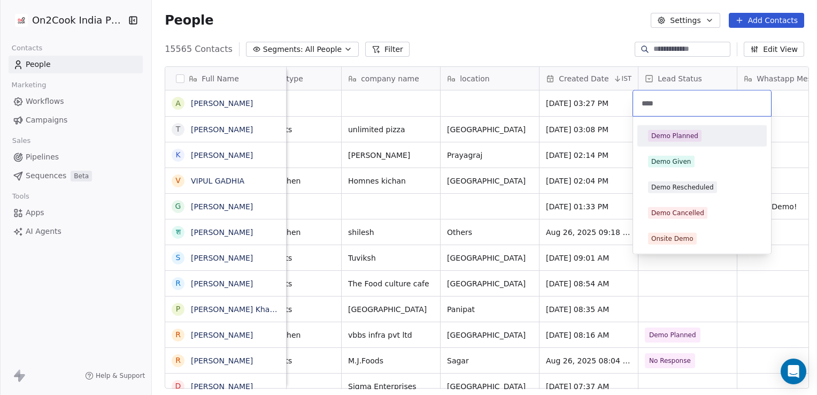
type input "****"
click at [676, 126] on div "Demo Planned" at bounding box center [702, 135] width 129 height 21
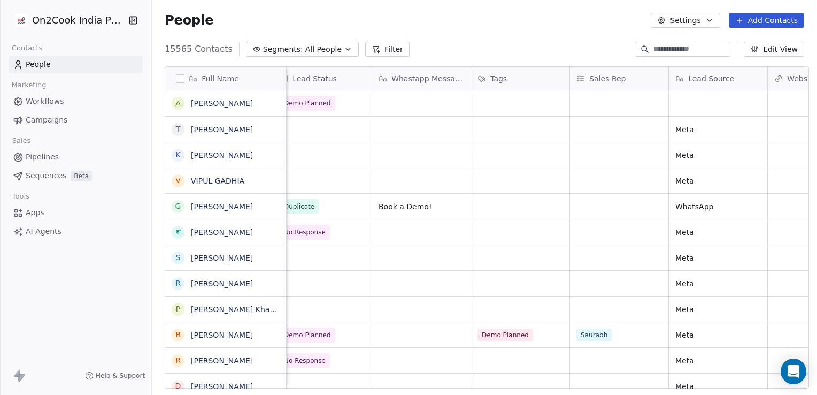
scroll to position [0, 608]
drag, startPoint x: 269, startPoint y: 100, endPoint x: 240, endPoint y: 101, distance: 28.4
click at [240, 101] on span "Anand" at bounding box center [226, 103] width 68 height 11
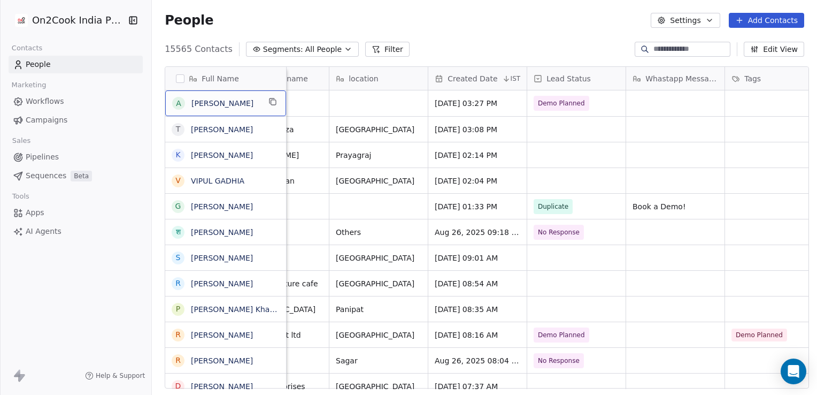
scroll to position [0, 0]
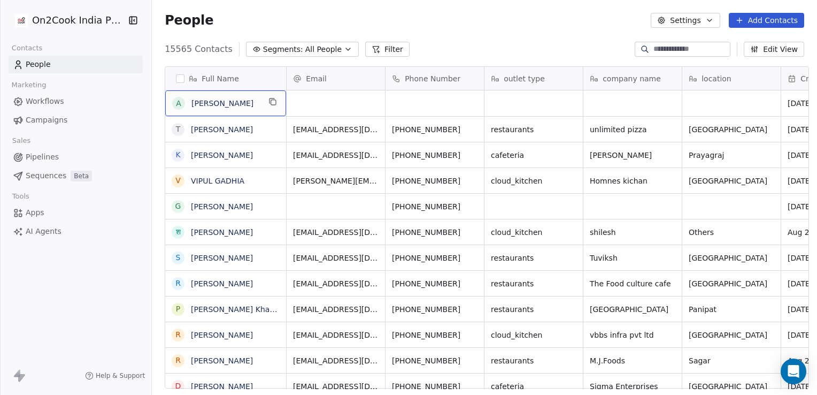
click at [221, 101] on span "Anand" at bounding box center [226, 103] width 68 height 11
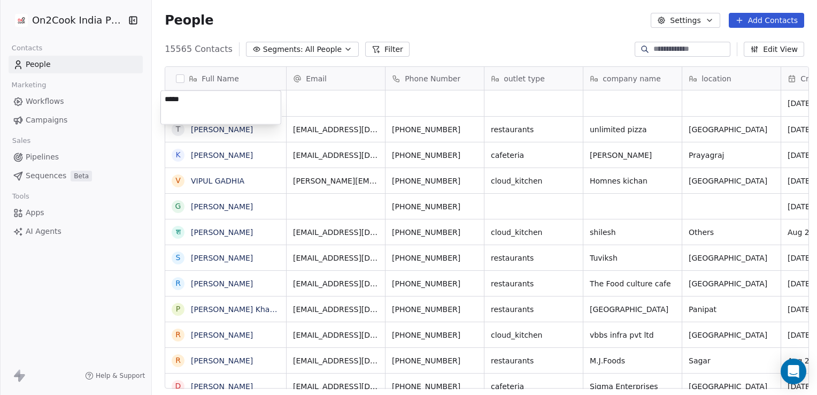
click at [435, 10] on html "On2Cook India Pvt. Ltd. Contacts People Marketing Workflows Campaigns Sales Pip…" at bounding box center [408, 197] width 817 height 395
click at [435, 36] on div "People Settings Add Contacts" at bounding box center [485, 20] width 666 height 41
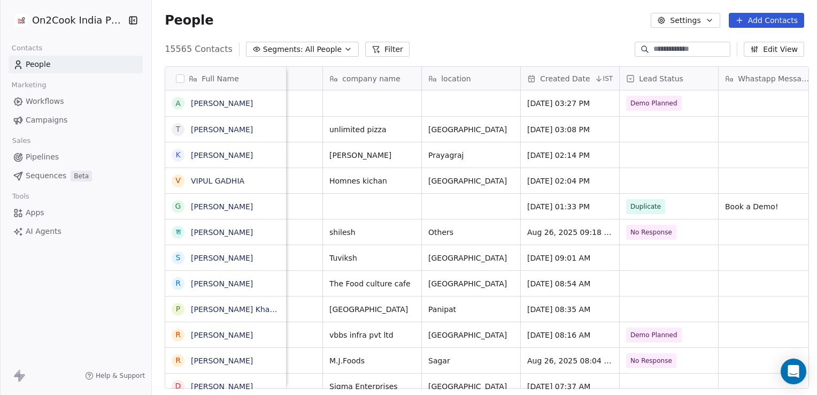
scroll to position [0, 263]
click at [676, 105] on span "Demo Planned" at bounding box center [656, 103] width 65 height 15
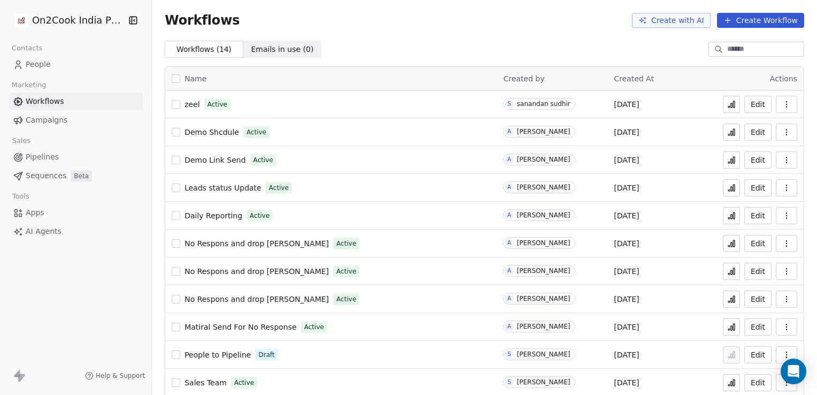
click at [188, 106] on span "zeel" at bounding box center [192, 104] width 15 height 9
click at [783, 105] on icon "button" at bounding box center [787, 104] width 9 height 9
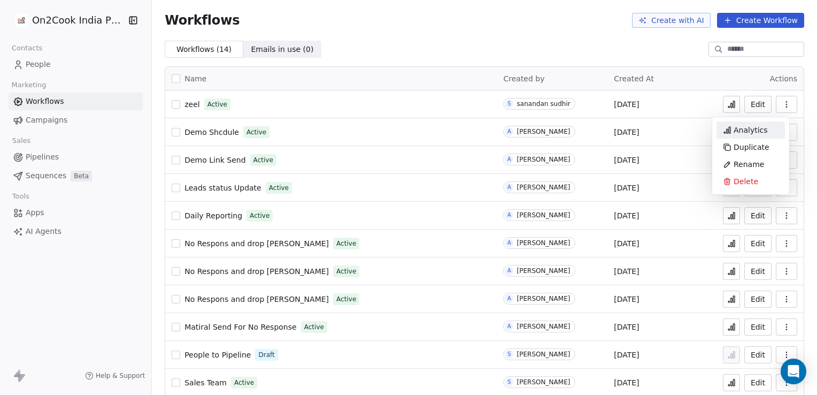
click at [750, 125] on span "Analytics" at bounding box center [751, 130] width 34 height 11
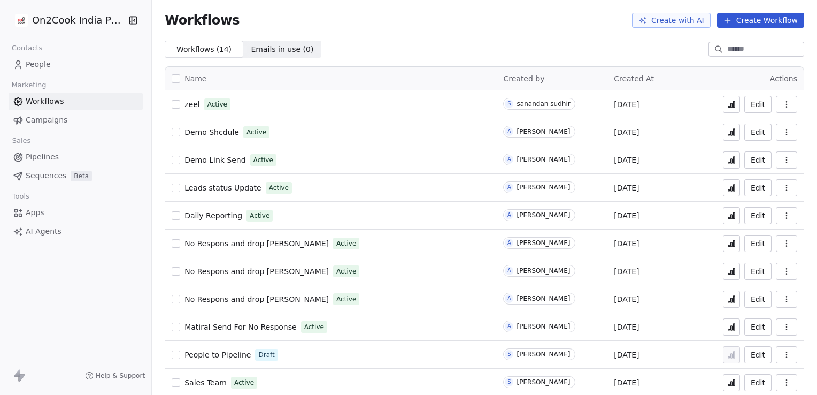
click at [786, 102] on icon "button" at bounding box center [786, 102] width 1 height 1
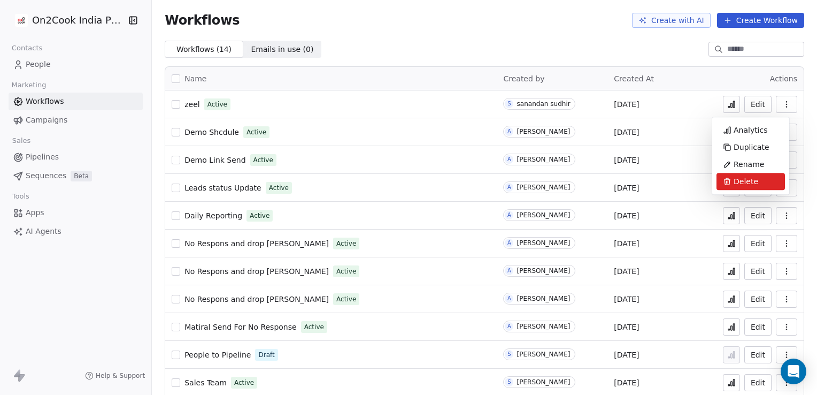
click at [748, 187] on div "Delete" at bounding box center [751, 181] width 68 height 17
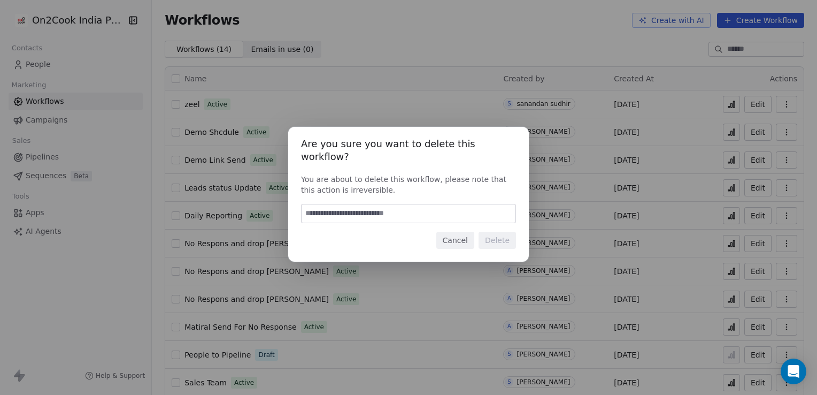
click at [462, 204] on input at bounding box center [409, 213] width 214 height 18
type input "******"
click at [500, 238] on button "Delete" at bounding box center [497, 240] width 37 height 17
